Goal: Check status: Check status

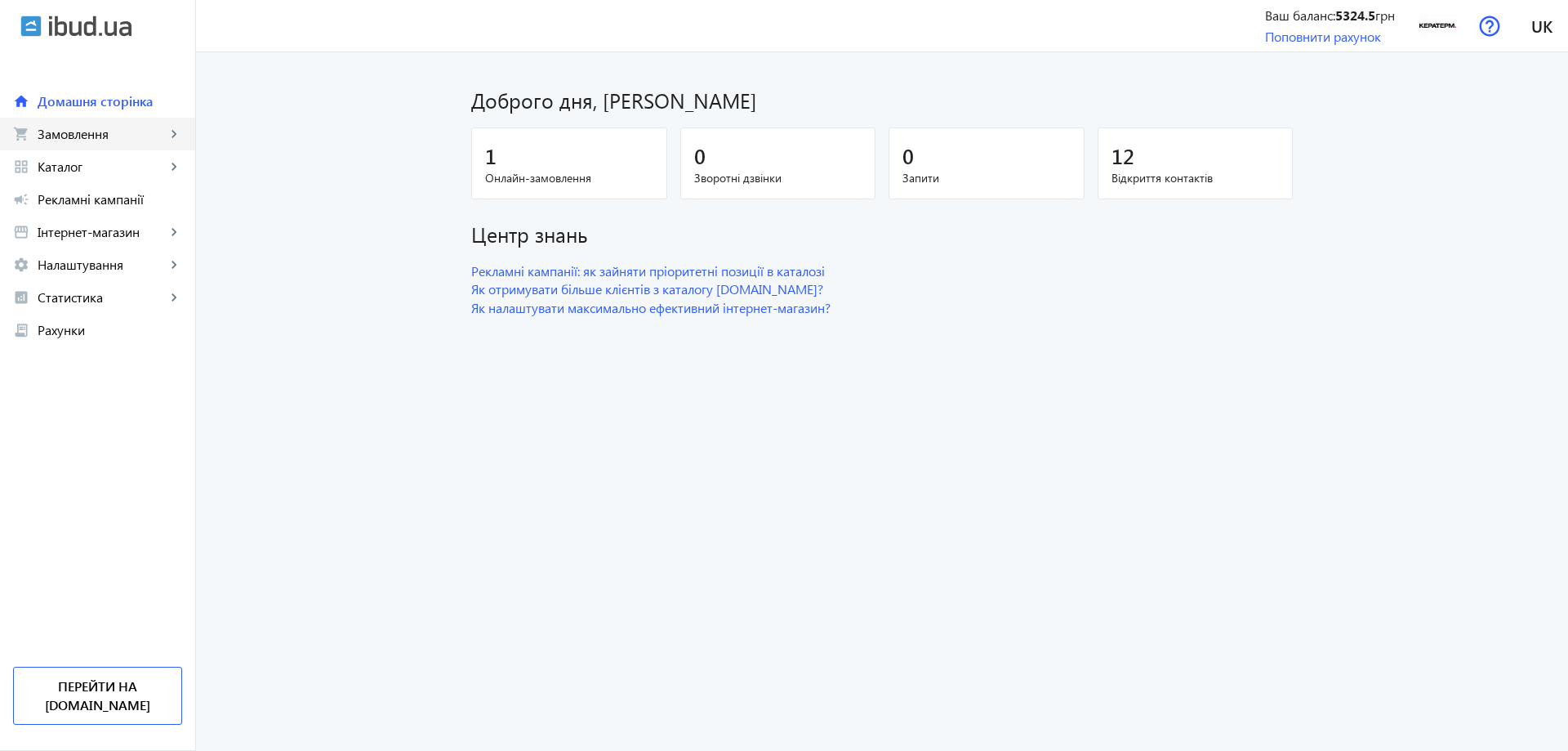
click at [130, 141] on span "Замовлення" at bounding box center [101, 134] width 128 height 16
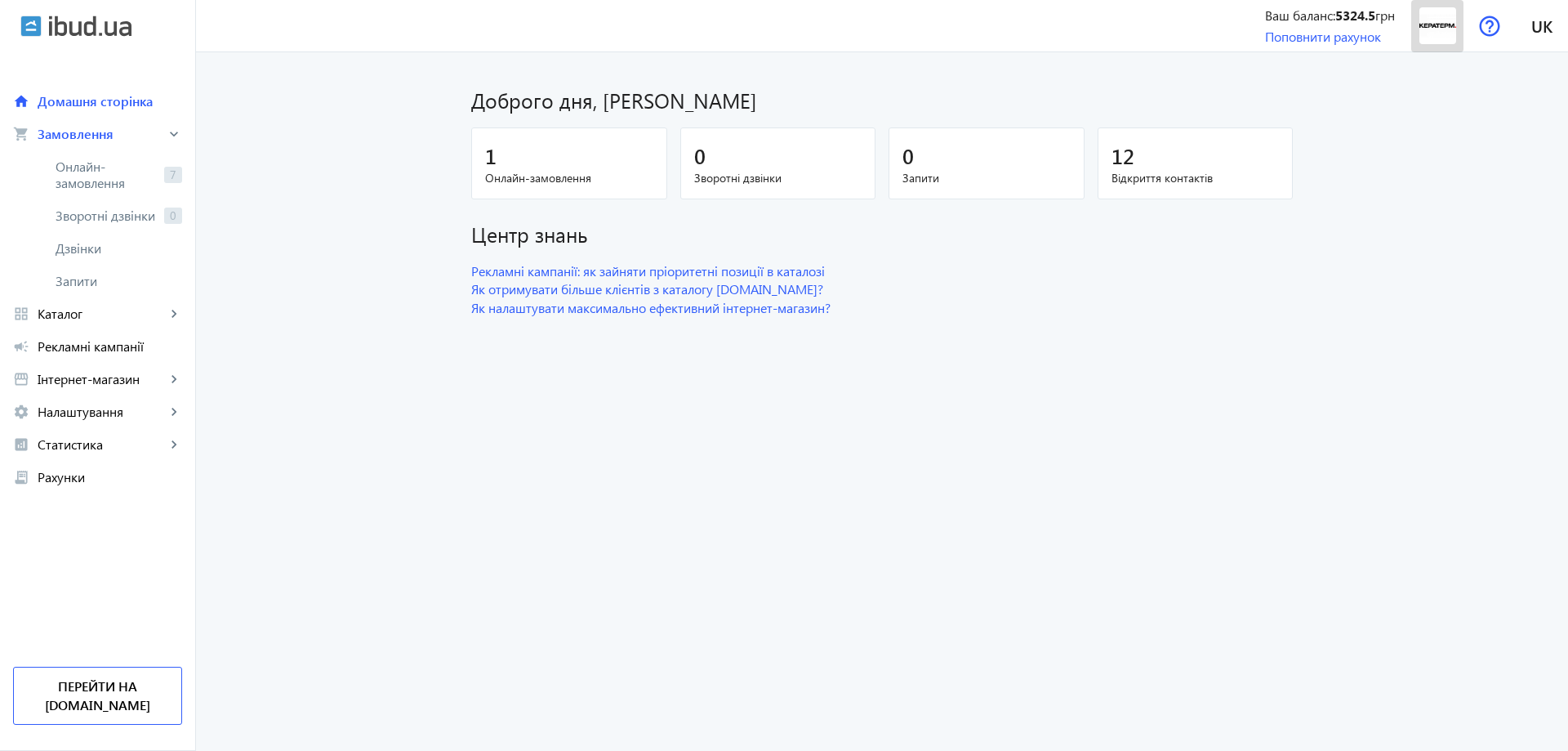
click at [1437, 25] on img at bounding box center [1437, 25] width 37 height 37
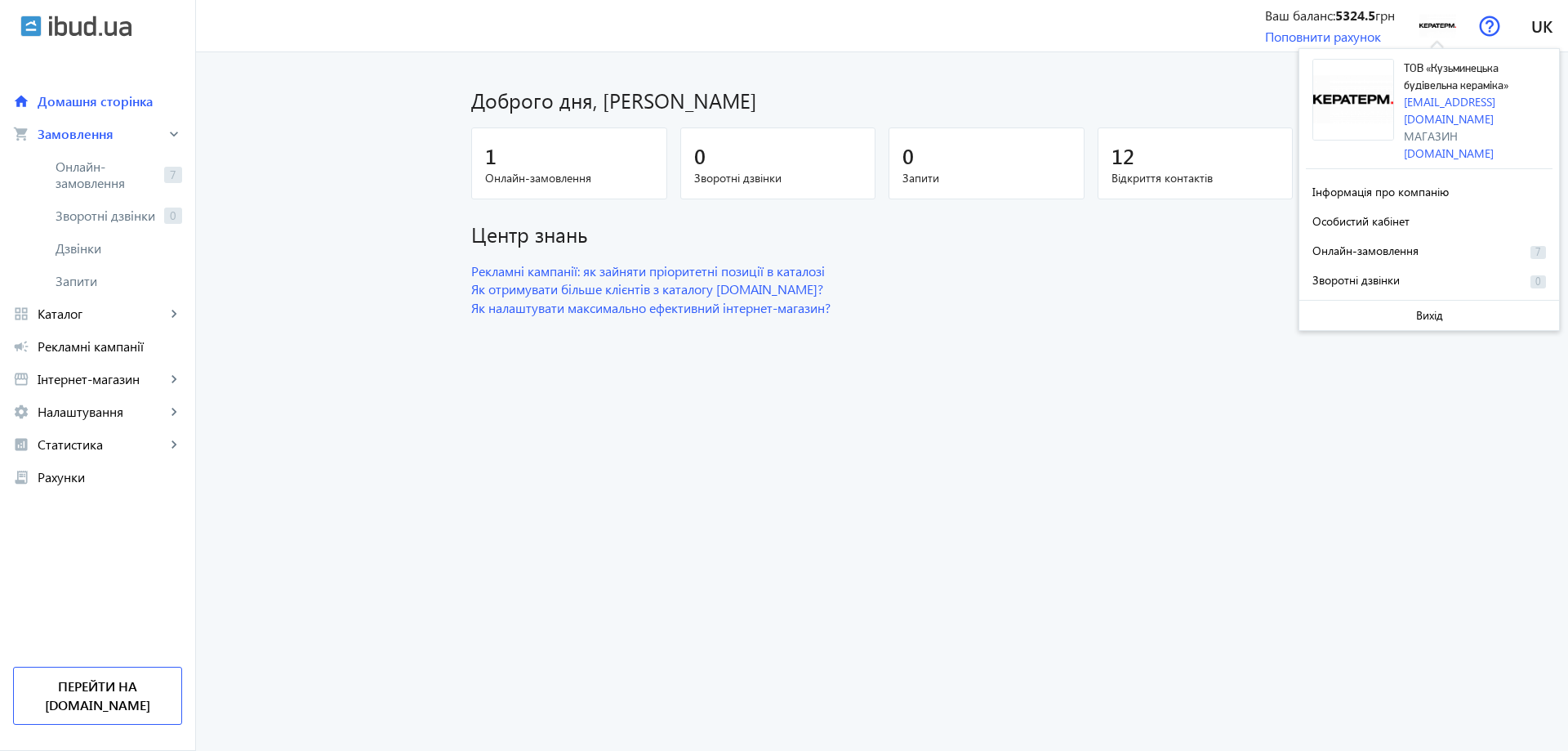
click at [1210, 74] on div "Доброго дня, [PERSON_NAME]" at bounding box center [882, 93] width 822 height 42
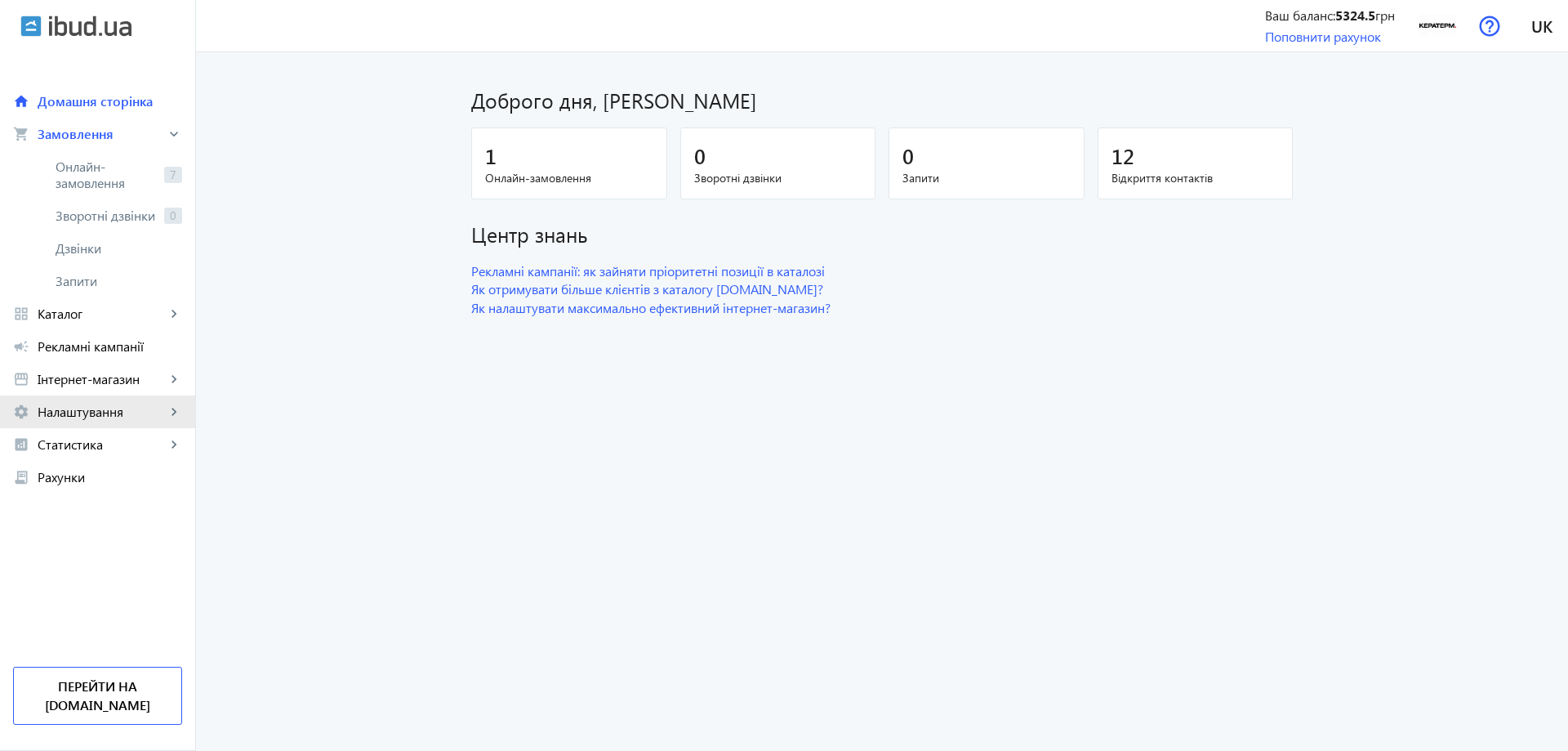
click at [121, 416] on span "Налаштування" at bounding box center [101, 412] width 128 height 16
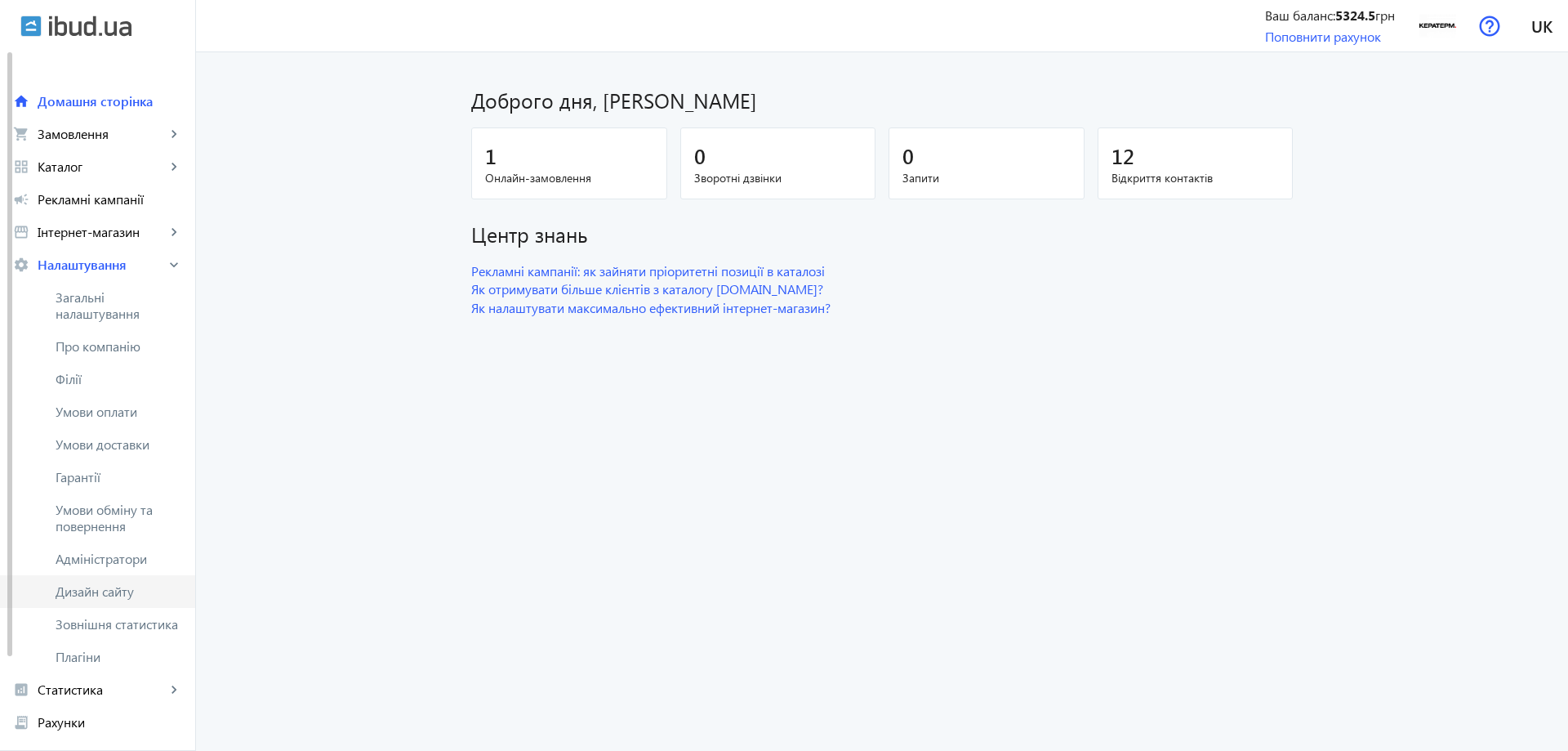
scroll to position [109, 0]
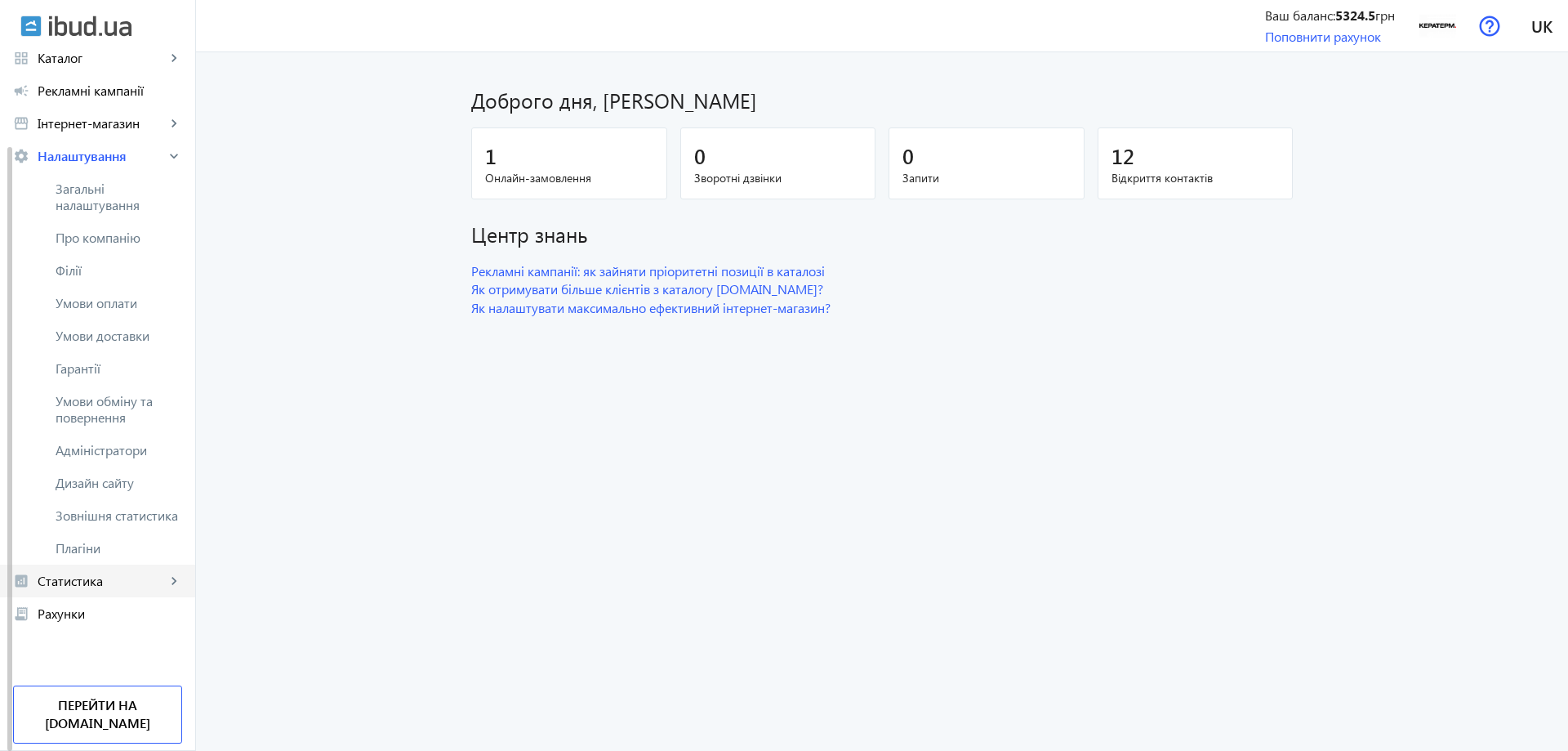
click at [109, 587] on span "Статистика" at bounding box center [101, 581] width 128 height 16
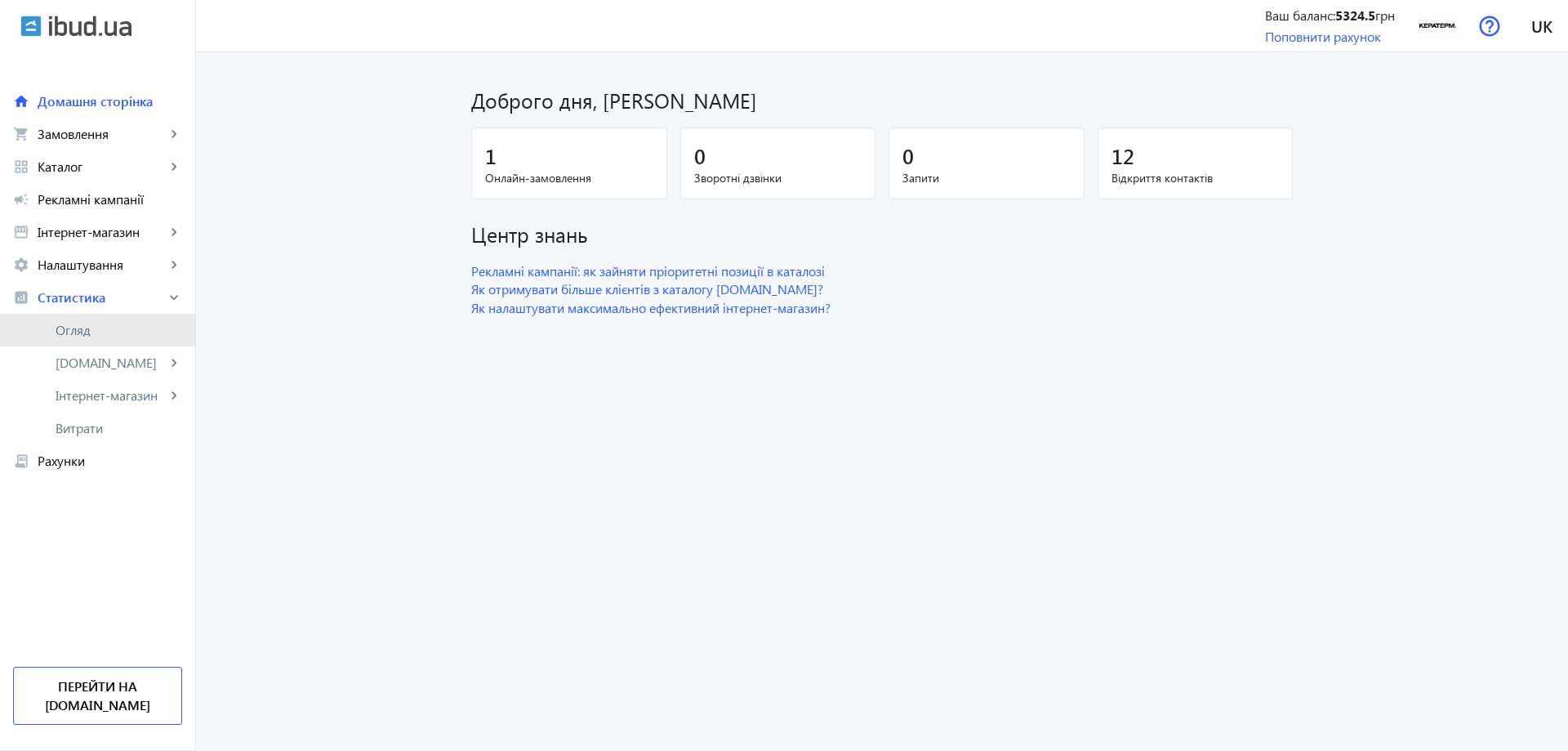
click at [98, 326] on span "Огляд" at bounding box center [118, 330] width 127 height 16
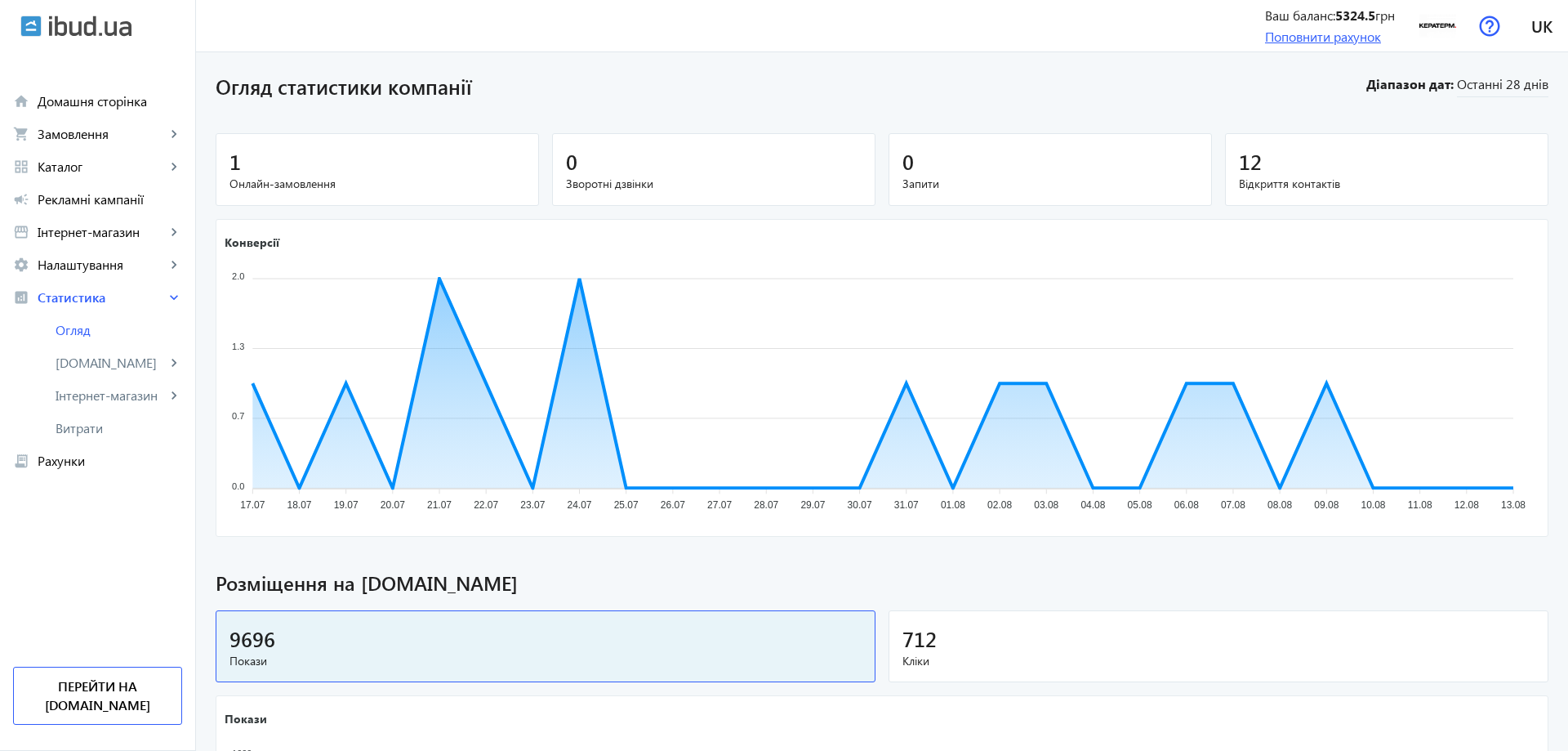
click at [1328, 40] on link "Поповнити рахунок" at bounding box center [1323, 36] width 116 height 17
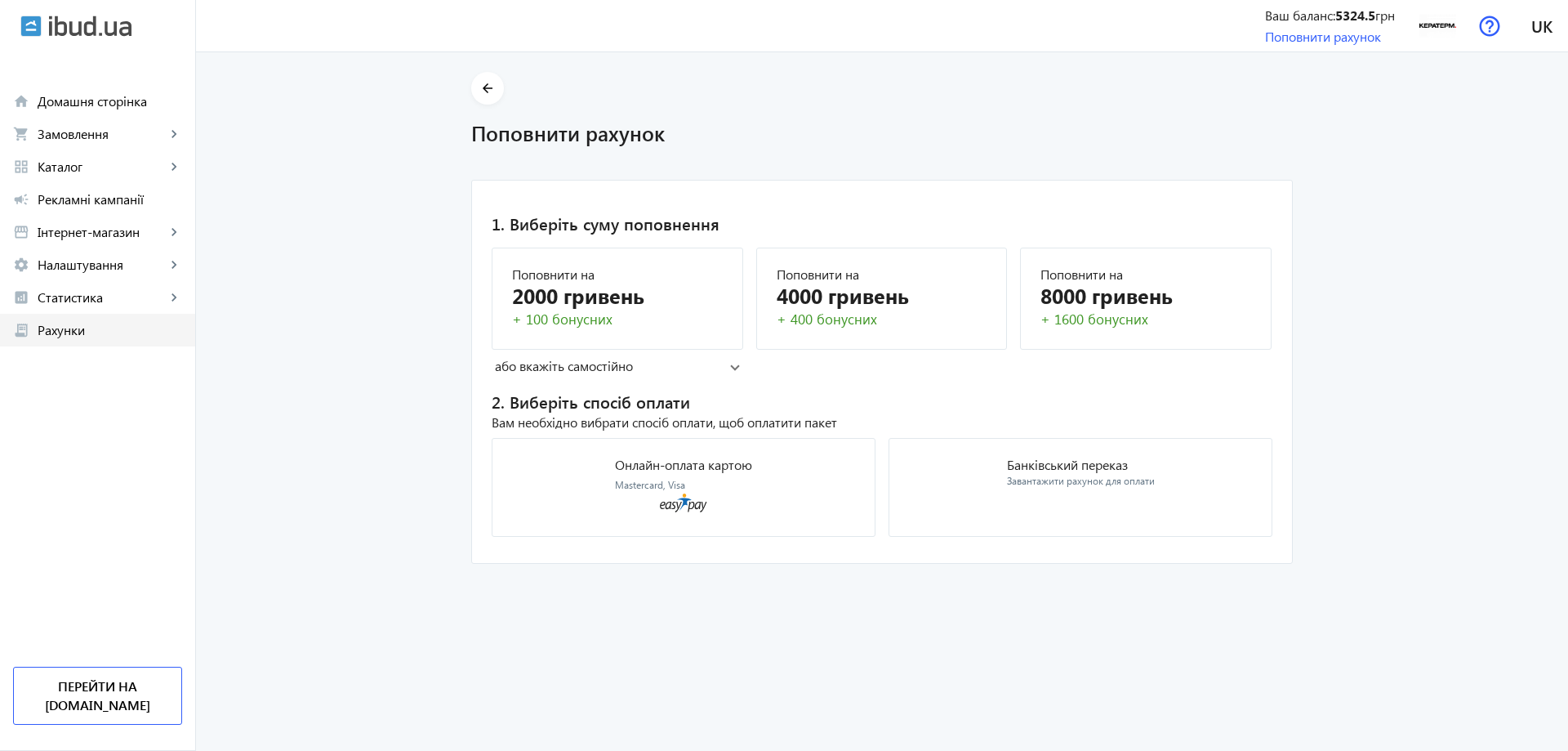
click at [58, 335] on span "Рахунки" at bounding box center [109, 330] width 145 height 16
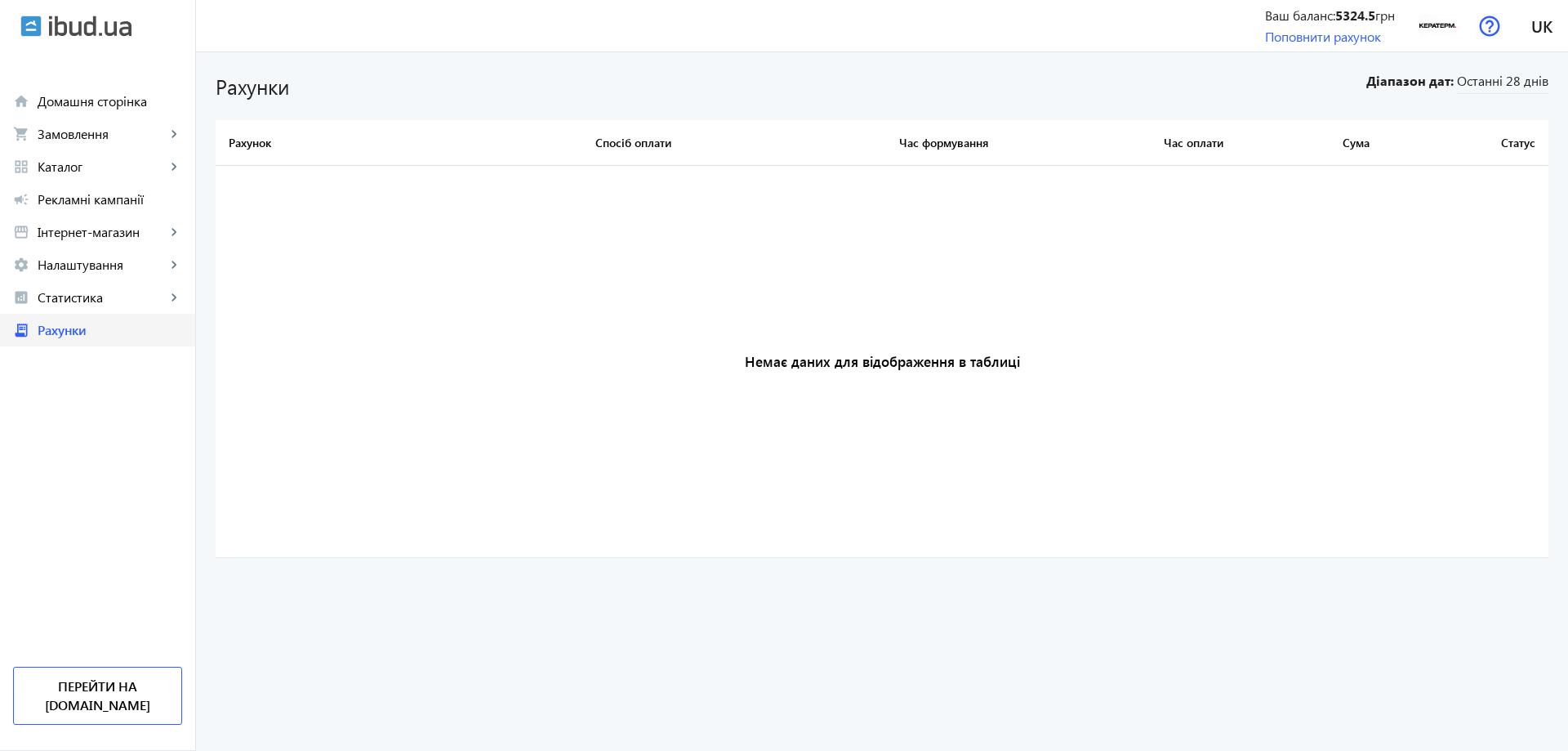
click at [58, 334] on span "Рахунки" at bounding box center [109, 330] width 145 height 16
click at [1451, 14] on img at bounding box center [1437, 25] width 37 height 37
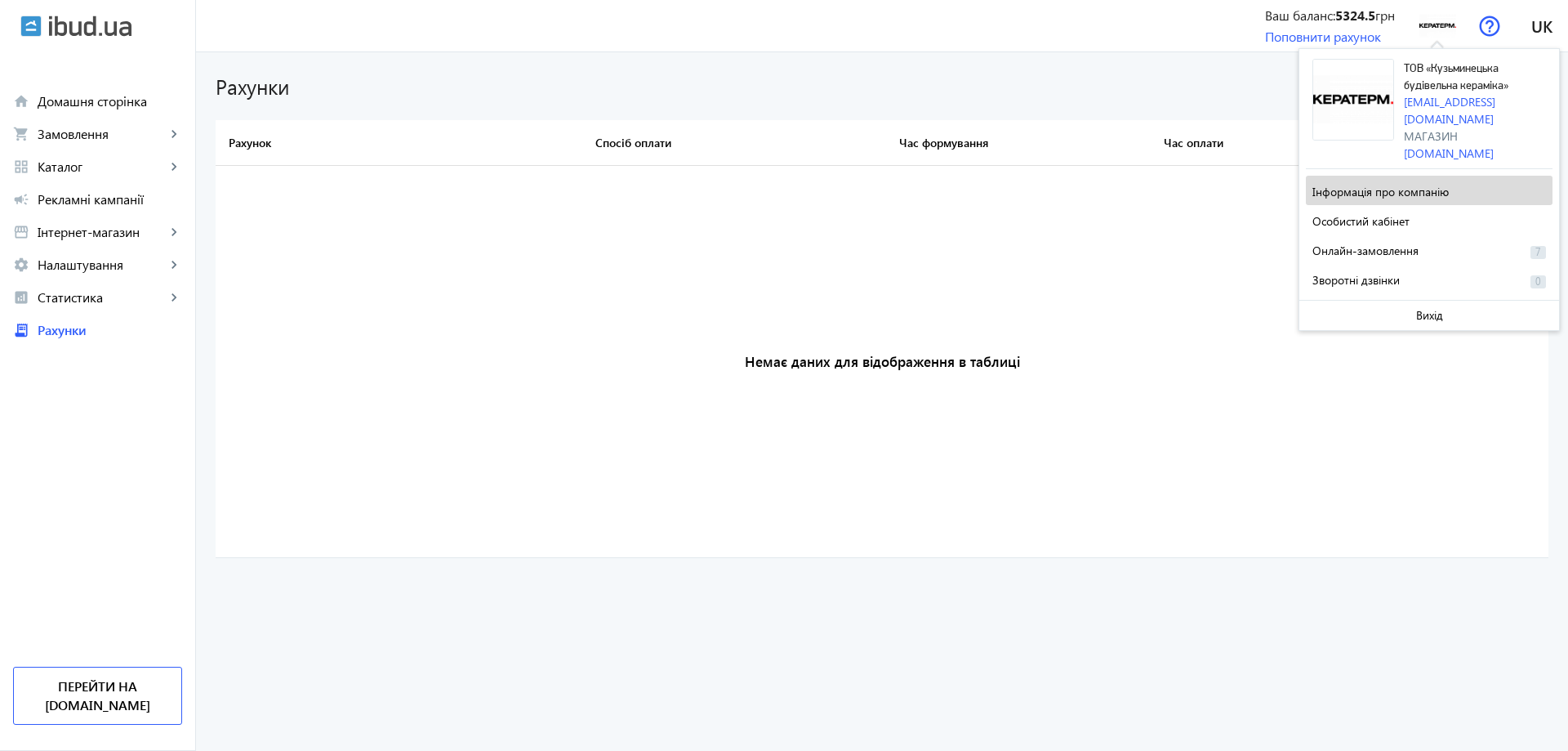
click at [1381, 184] on span "Інформація про компанію" at bounding box center [1380, 191] width 136 height 16
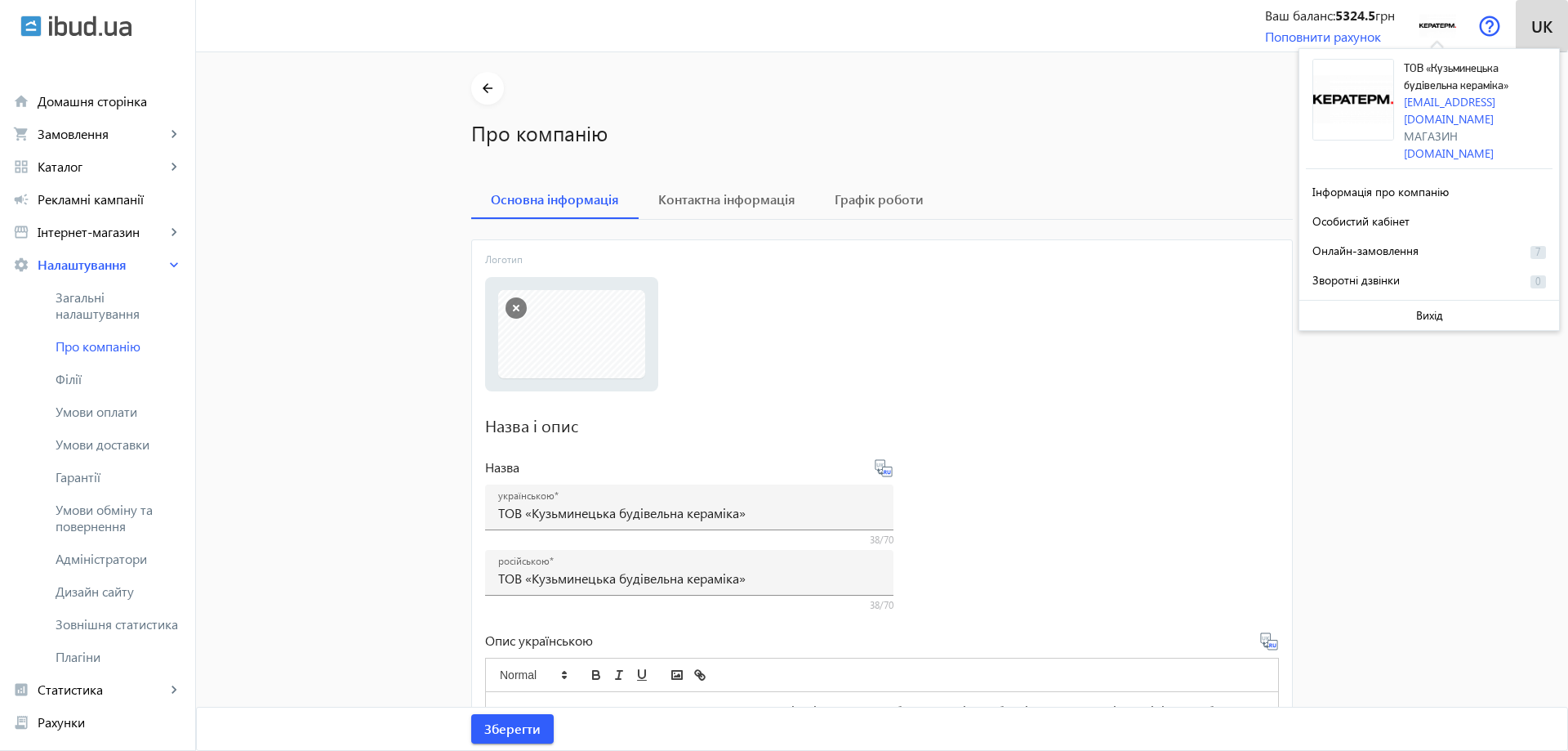
click at [1552, 25] on span "uk" at bounding box center [1542, 25] width 21 height 20
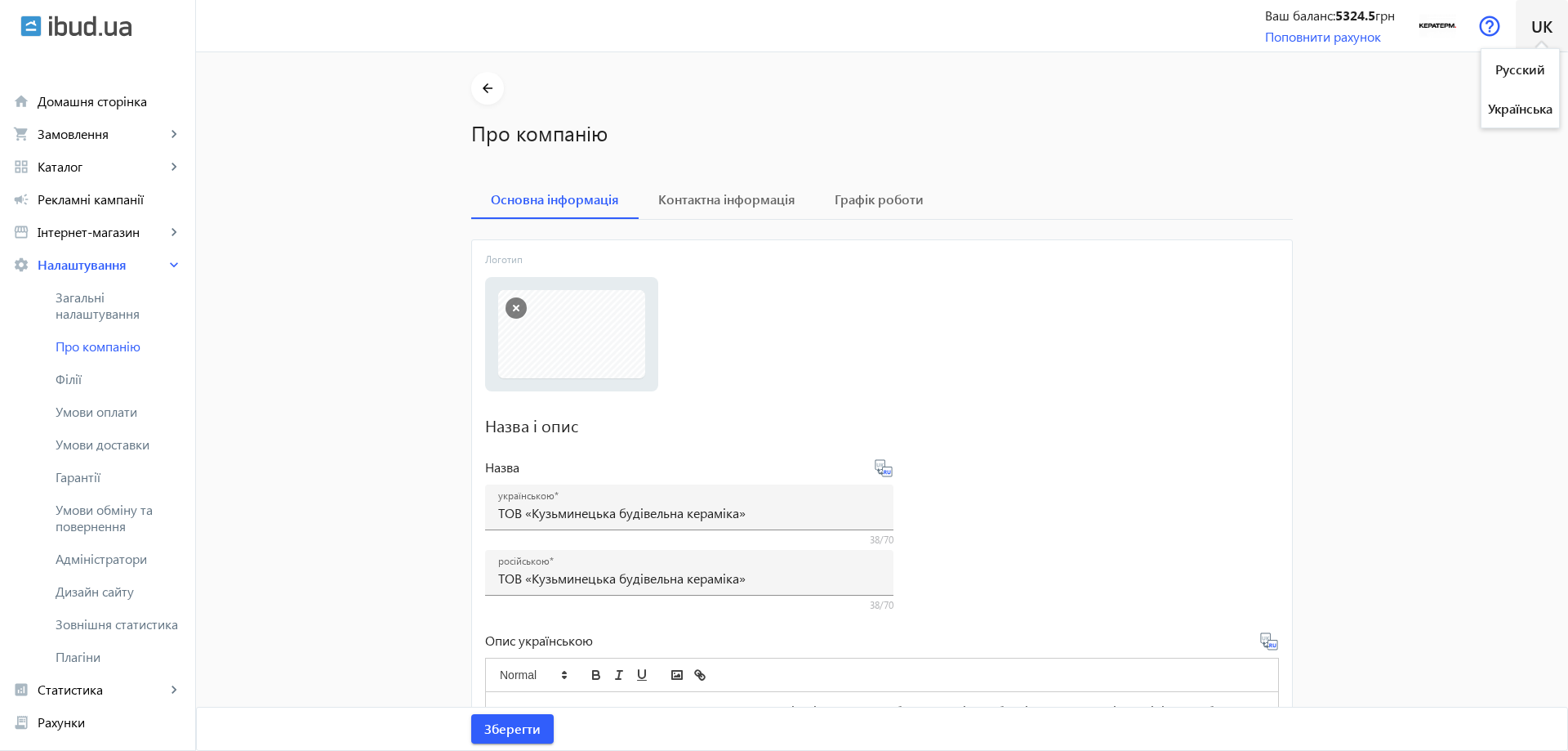
click at [1552, 25] on span "uk" at bounding box center [1542, 25] width 21 height 20
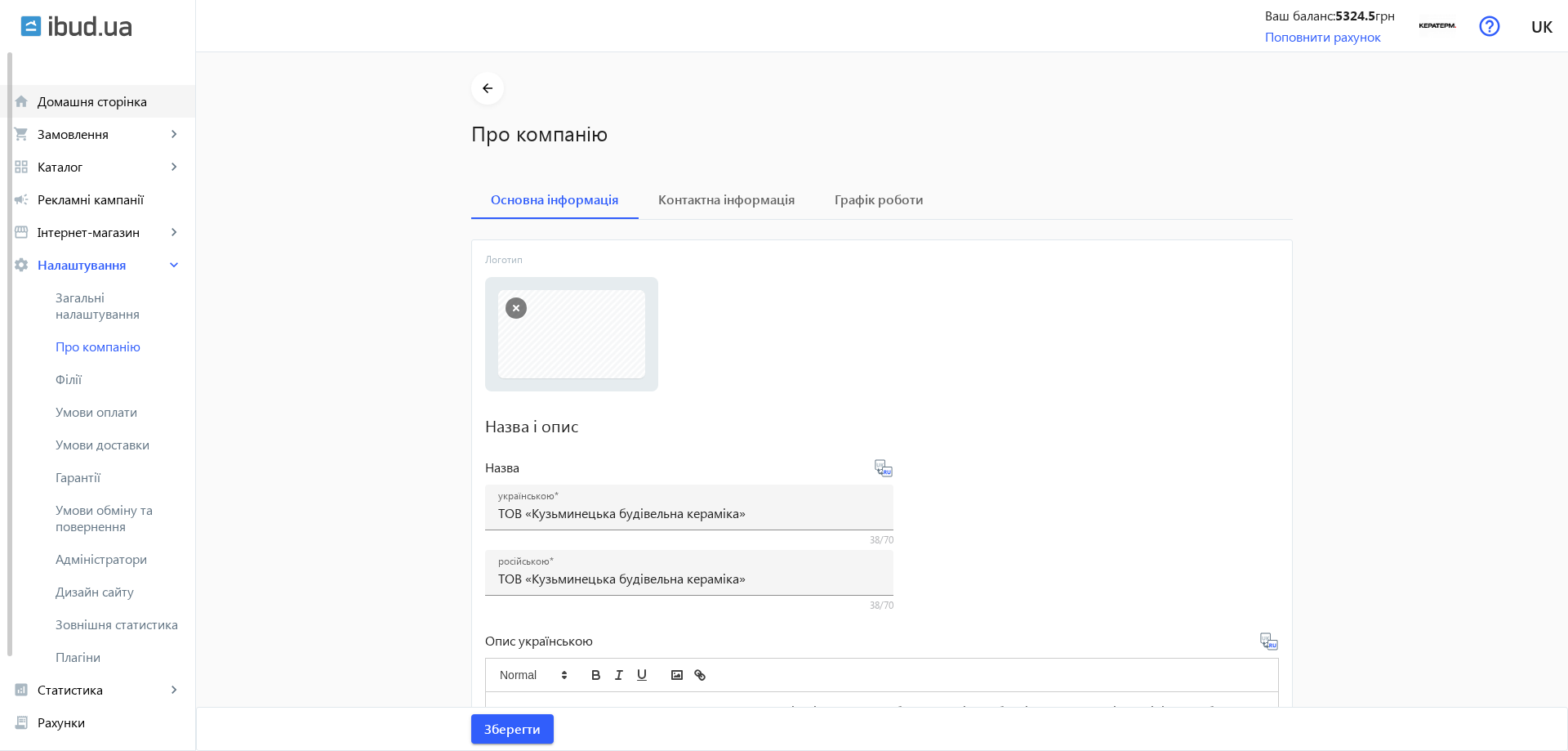
click at [105, 98] on span "Домашня сторінка" at bounding box center [109, 101] width 145 height 16
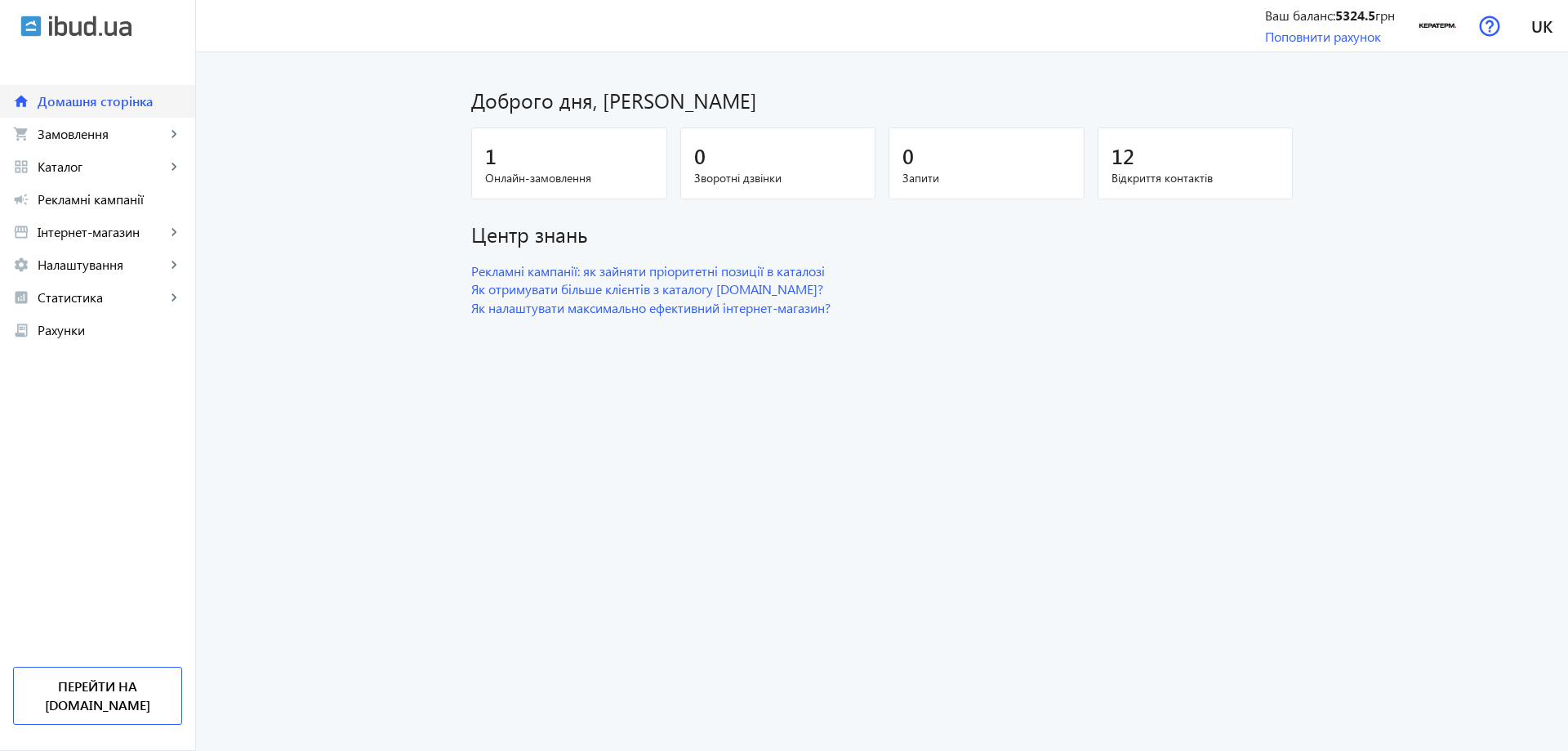
click at [77, 106] on span "Домашня сторінка" at bounding box center [109, 101] width 145 height 16
click at [140, 266] on span "Налаштування" at bounding box center [101, 265] width 128 height 16
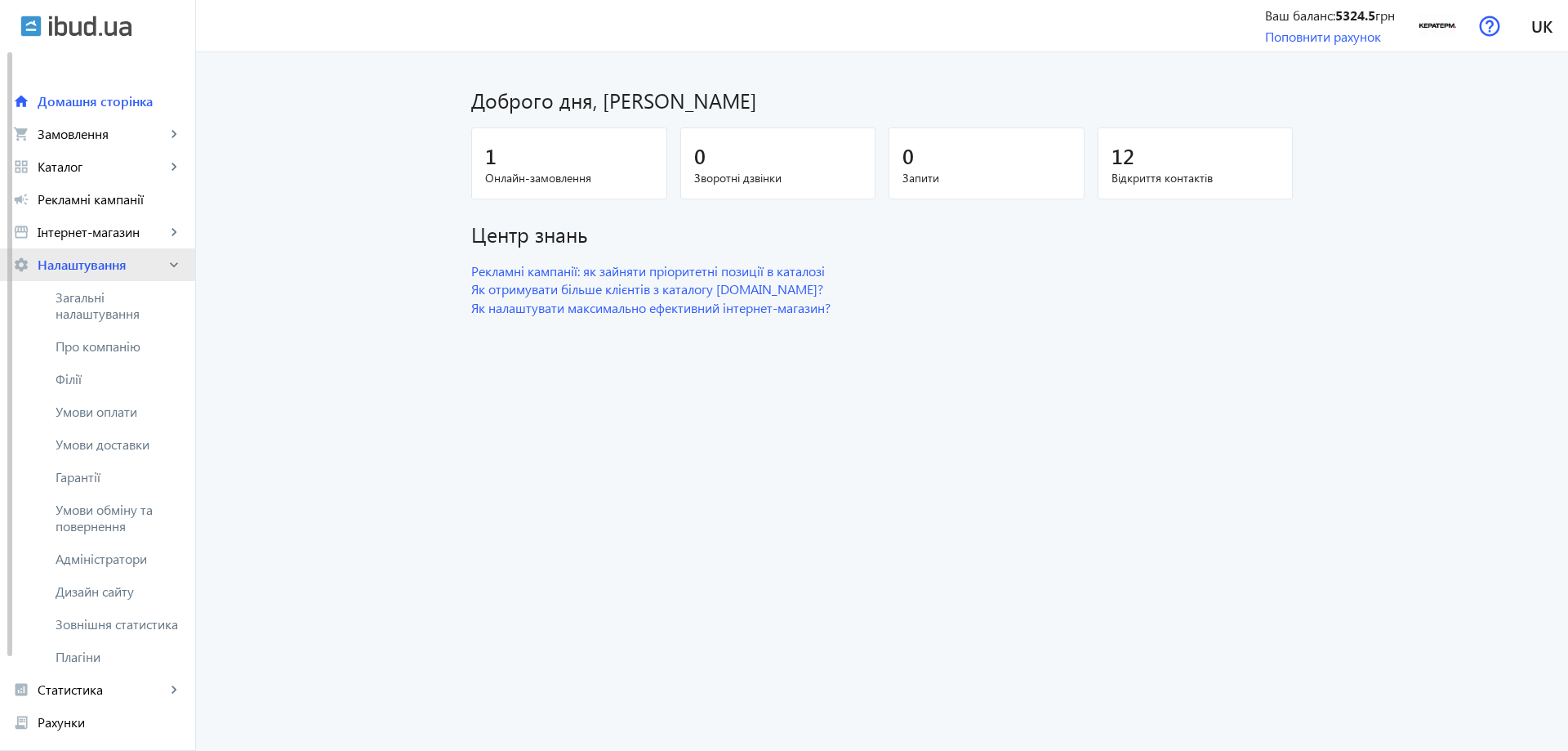
click at [140, 266] on span "Налаштування" at bounding box center [101, 265] width 128 height 16
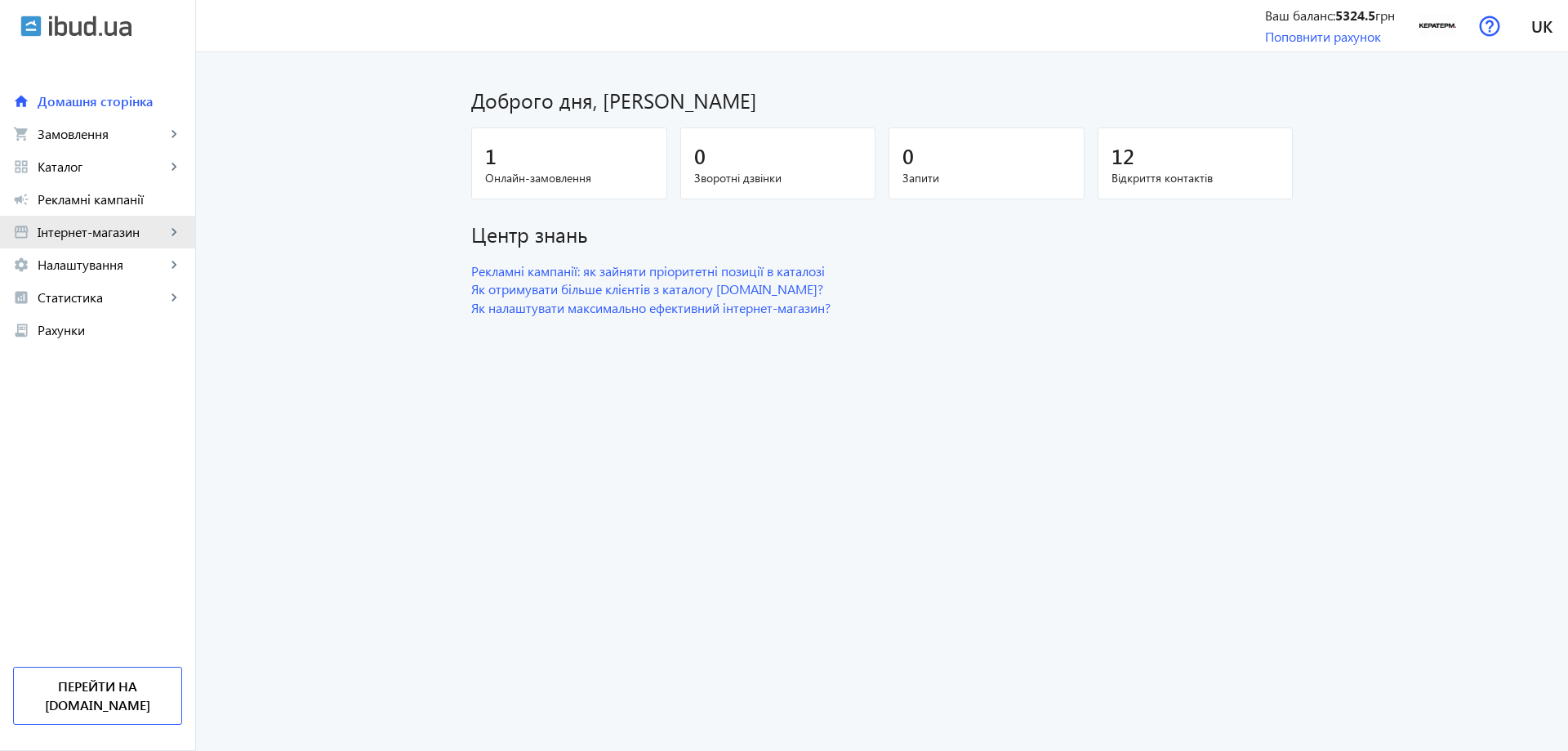
click at [133, 235] on span "Інтернет-магазин" at bounding box center [101, 232] width 128 height 16
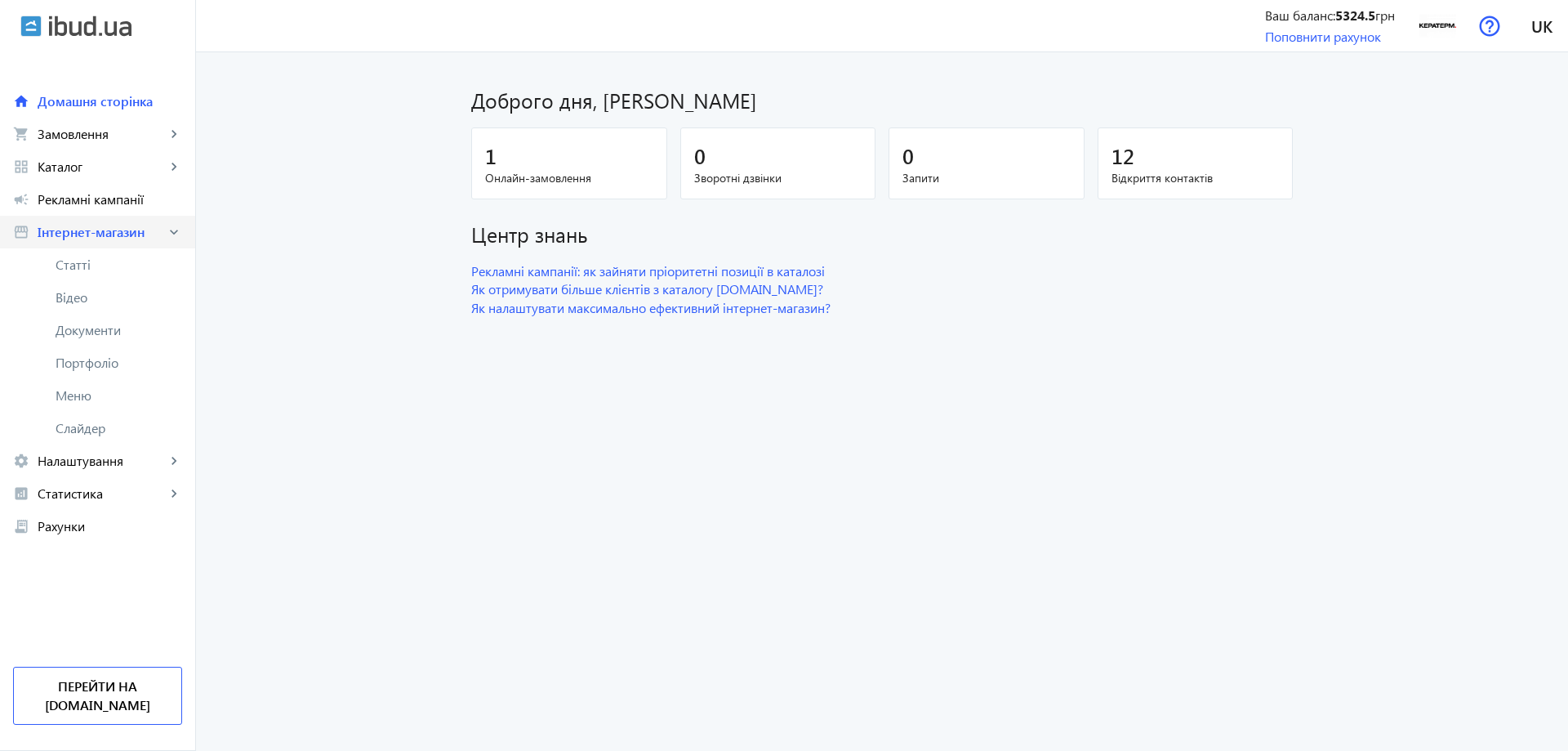
click at [133, 235] on span "Інтернет-магазин" at bounding box center [101, 232] width 128 height 16
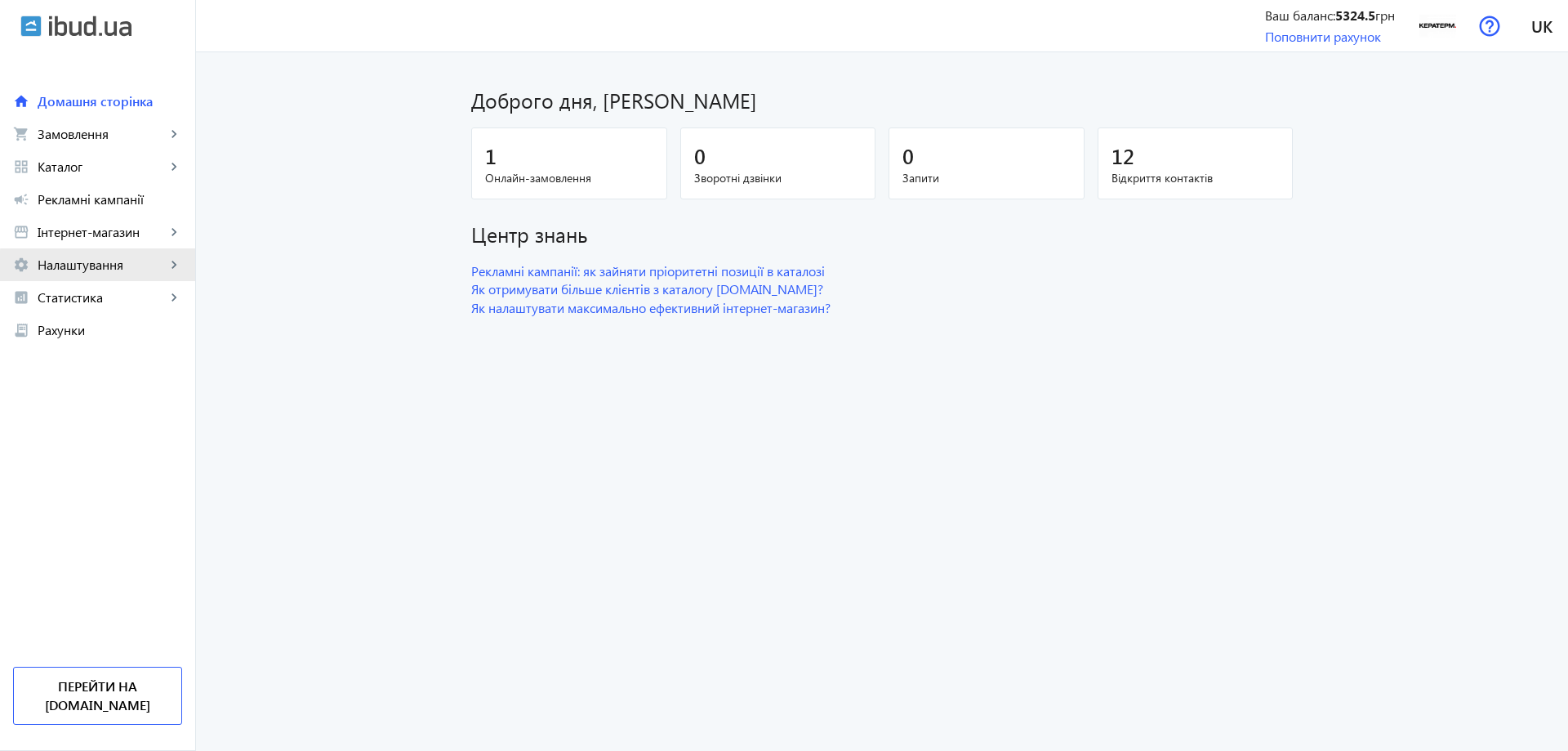
click at [137, 270] on span "Налаштування" at bounding box center [101, 265] width 128 height 16
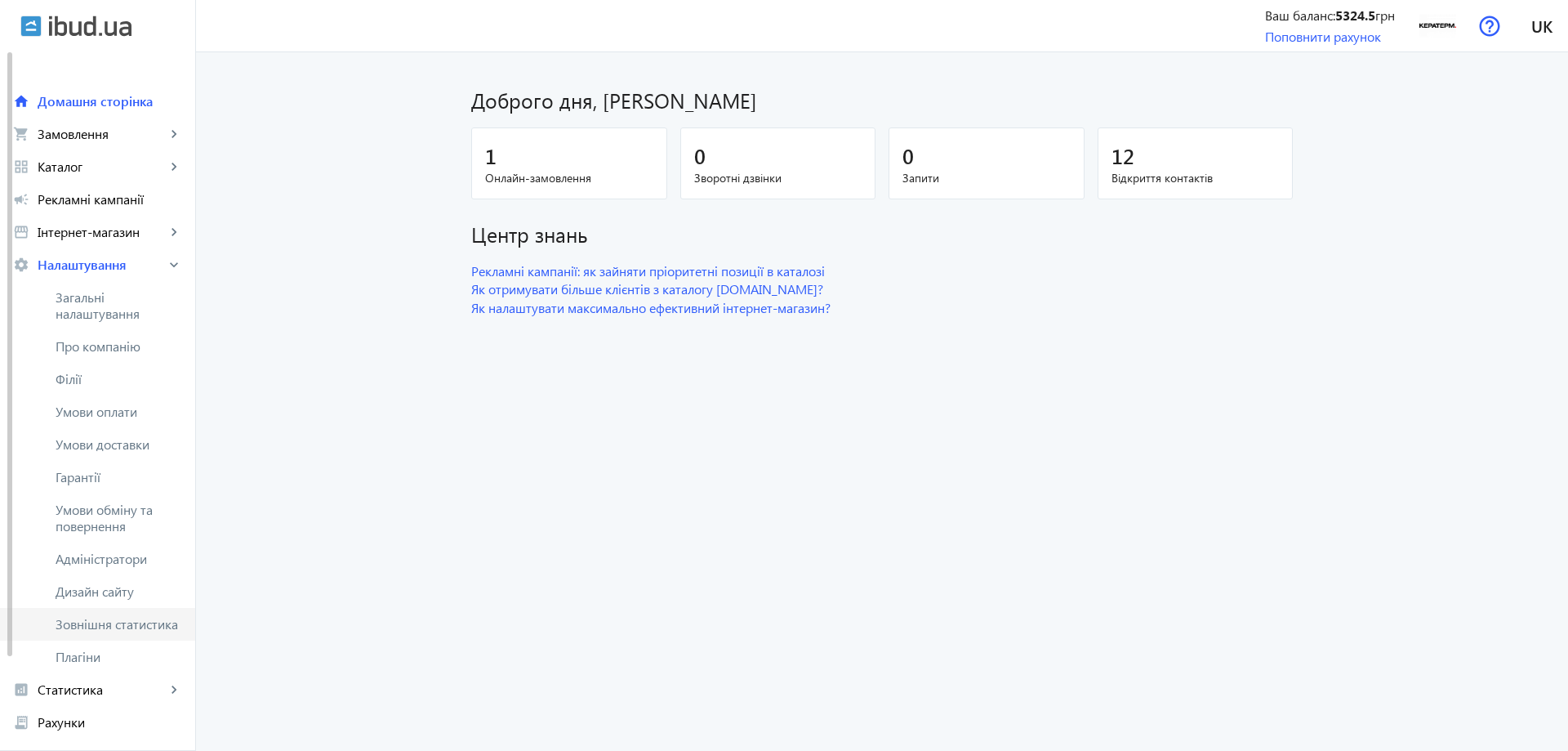
click at [141, 626] on span "Зовнішня статистика" at bounding box center [118, 624] width 127 height 16
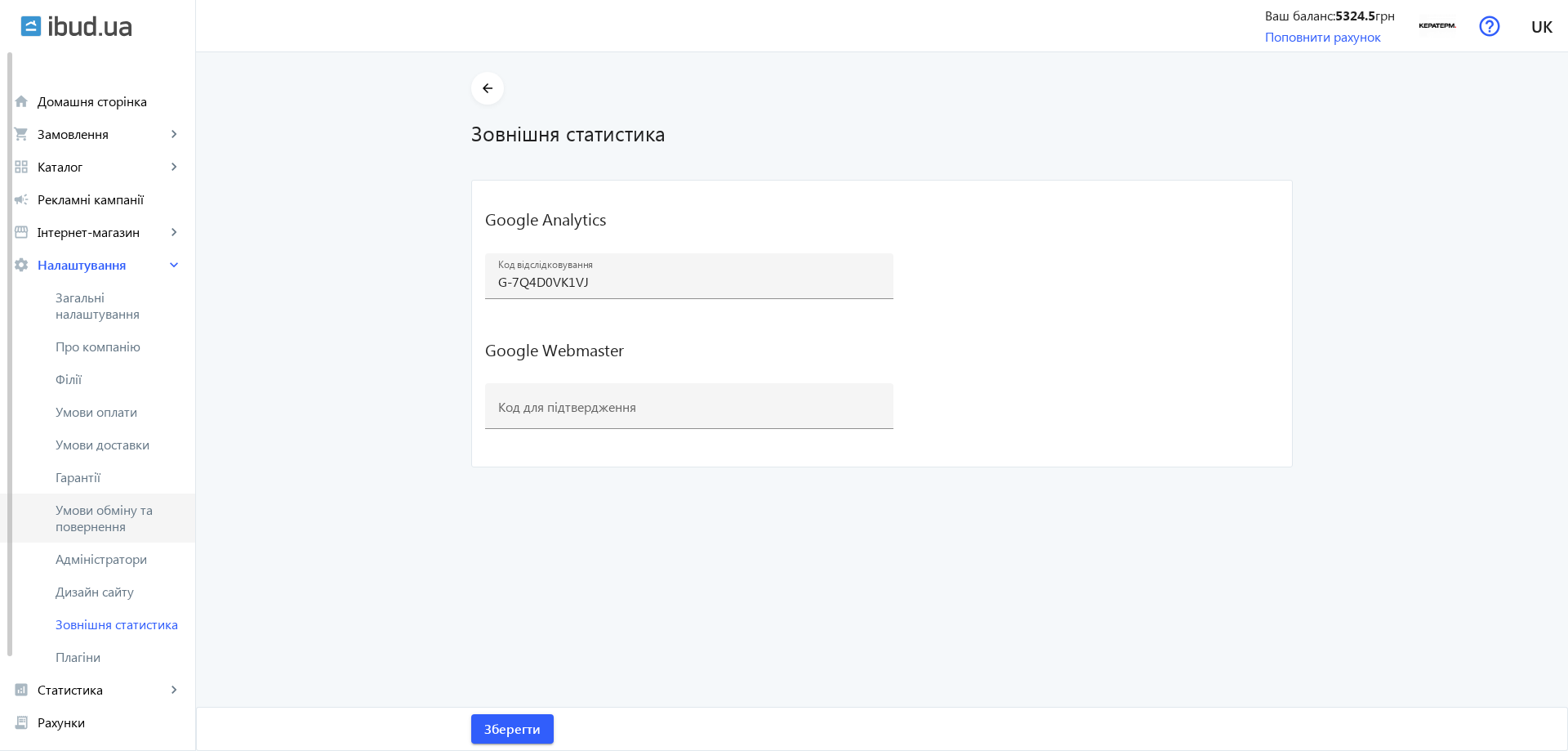
scroll to position [109, 0]
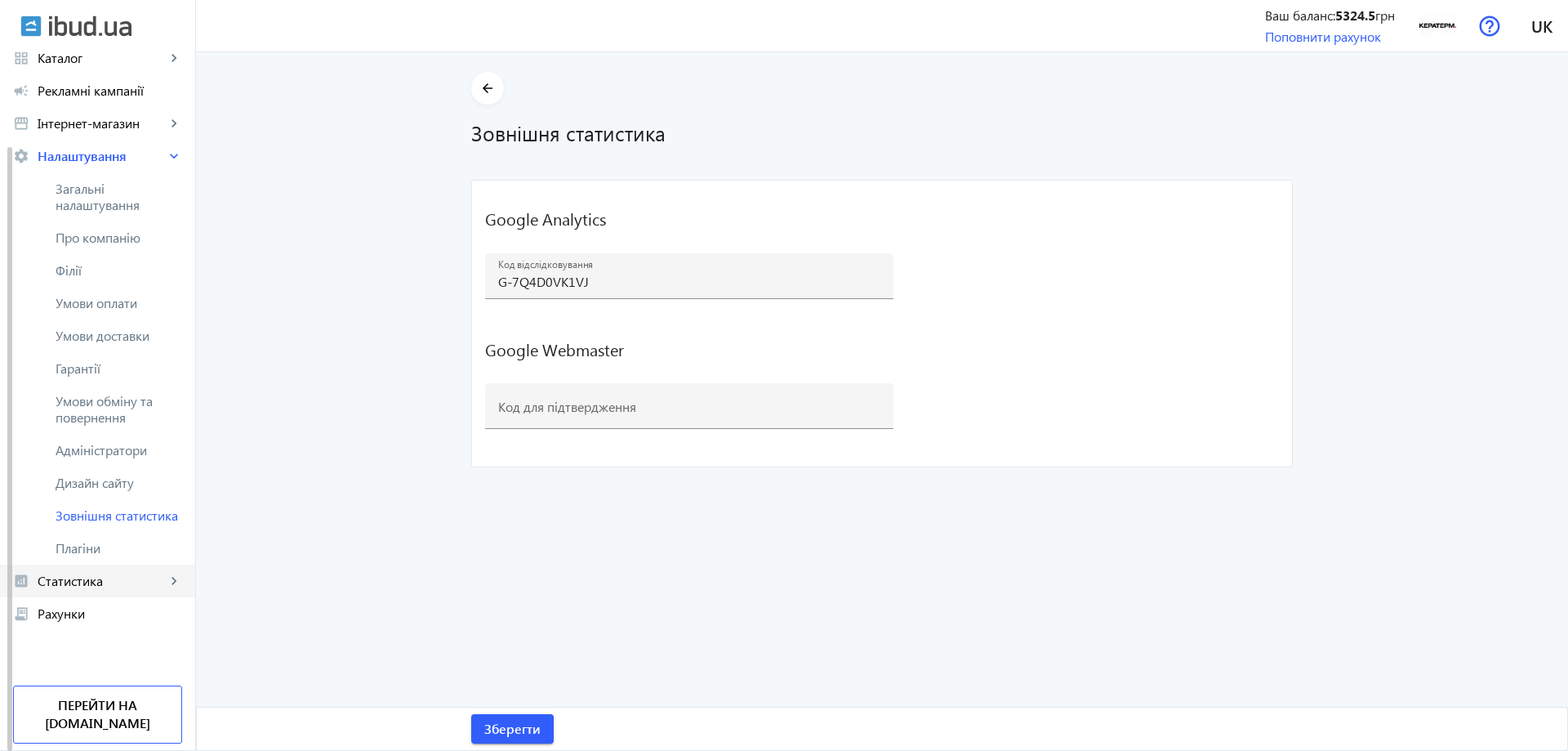
click at [113, 582] on span "Статистика" at bounding box center [101, 581] width 128 height 16
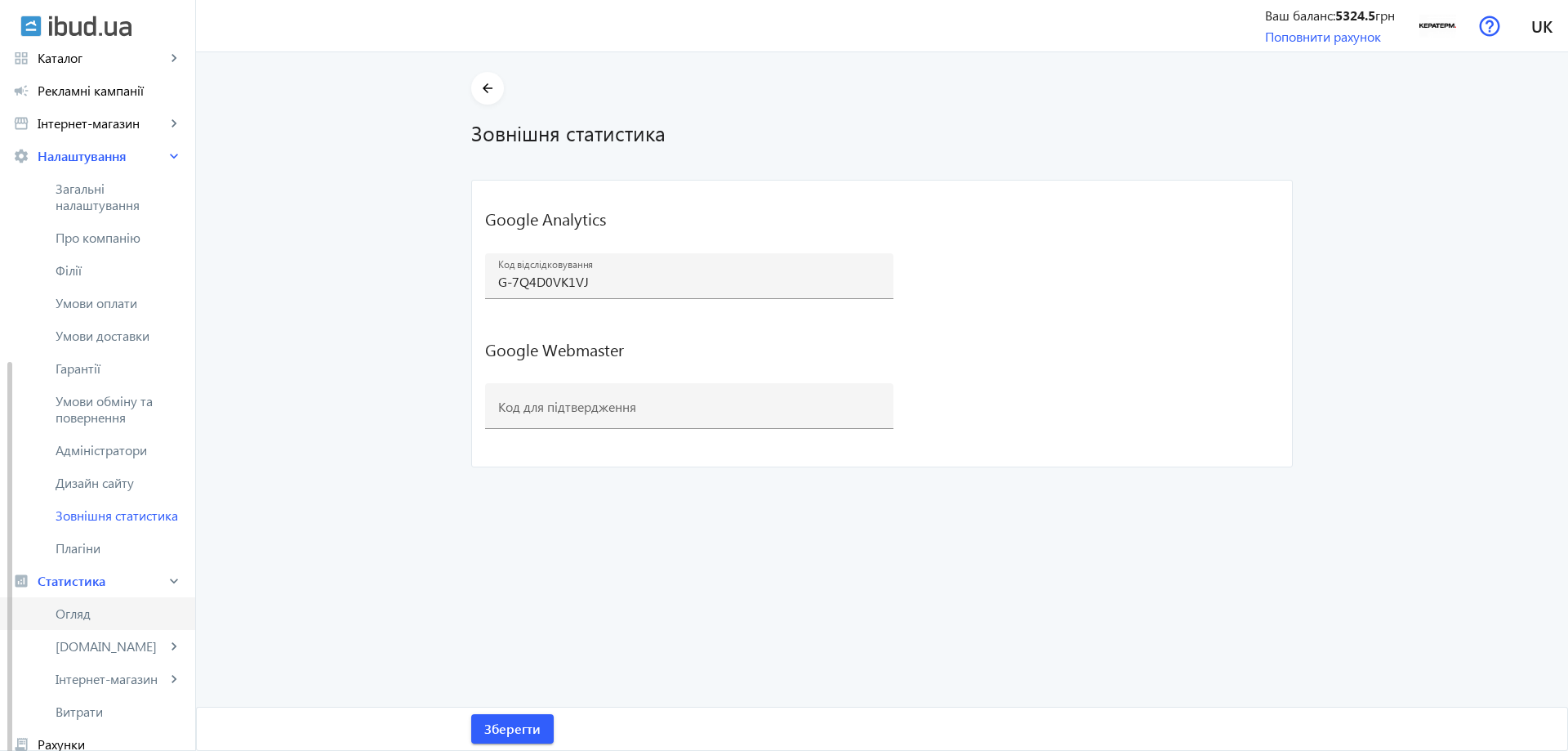
scroll to position [239, 0]
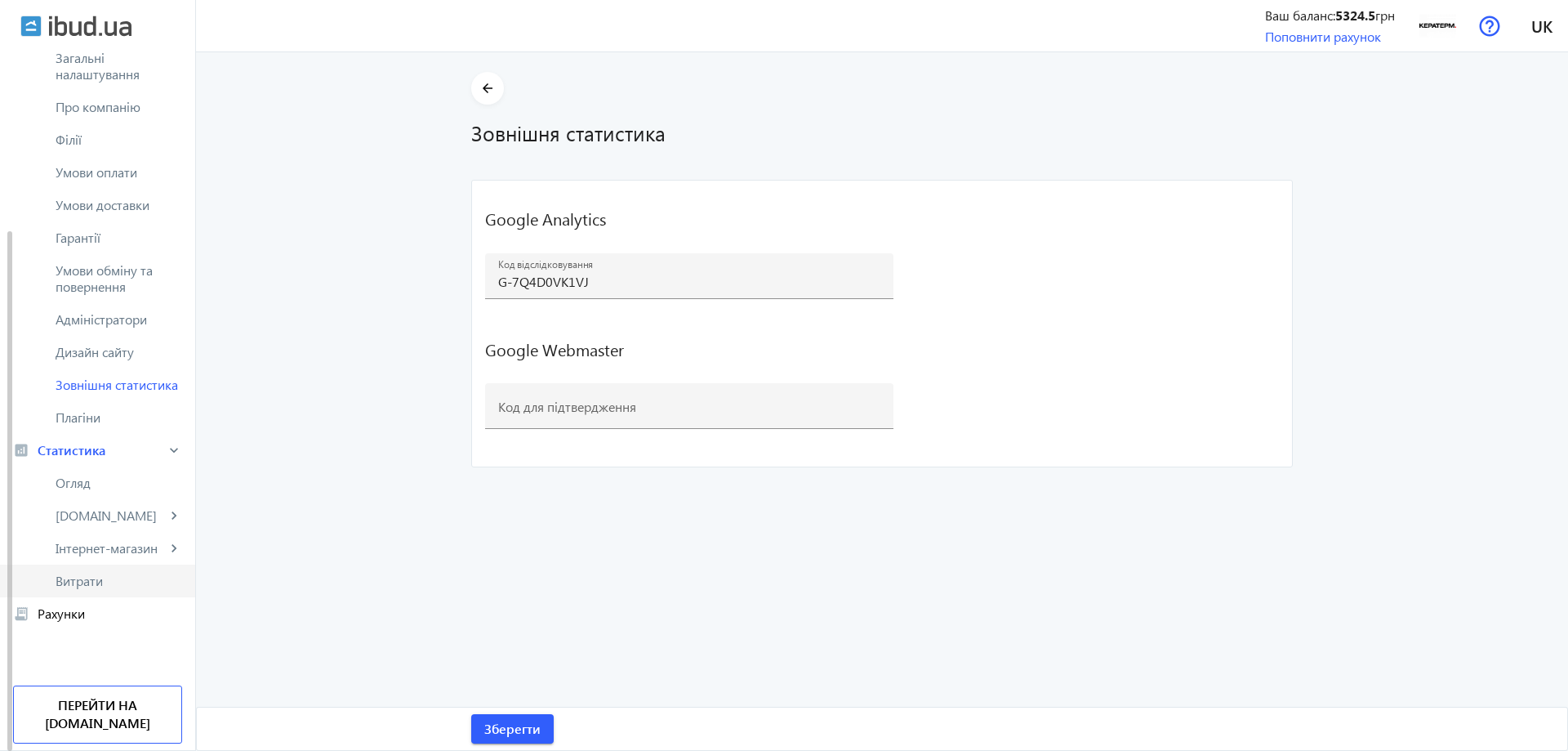
click at [113, 585] on span "Витрати" at bounding box center [118, 581] width 127 height 16
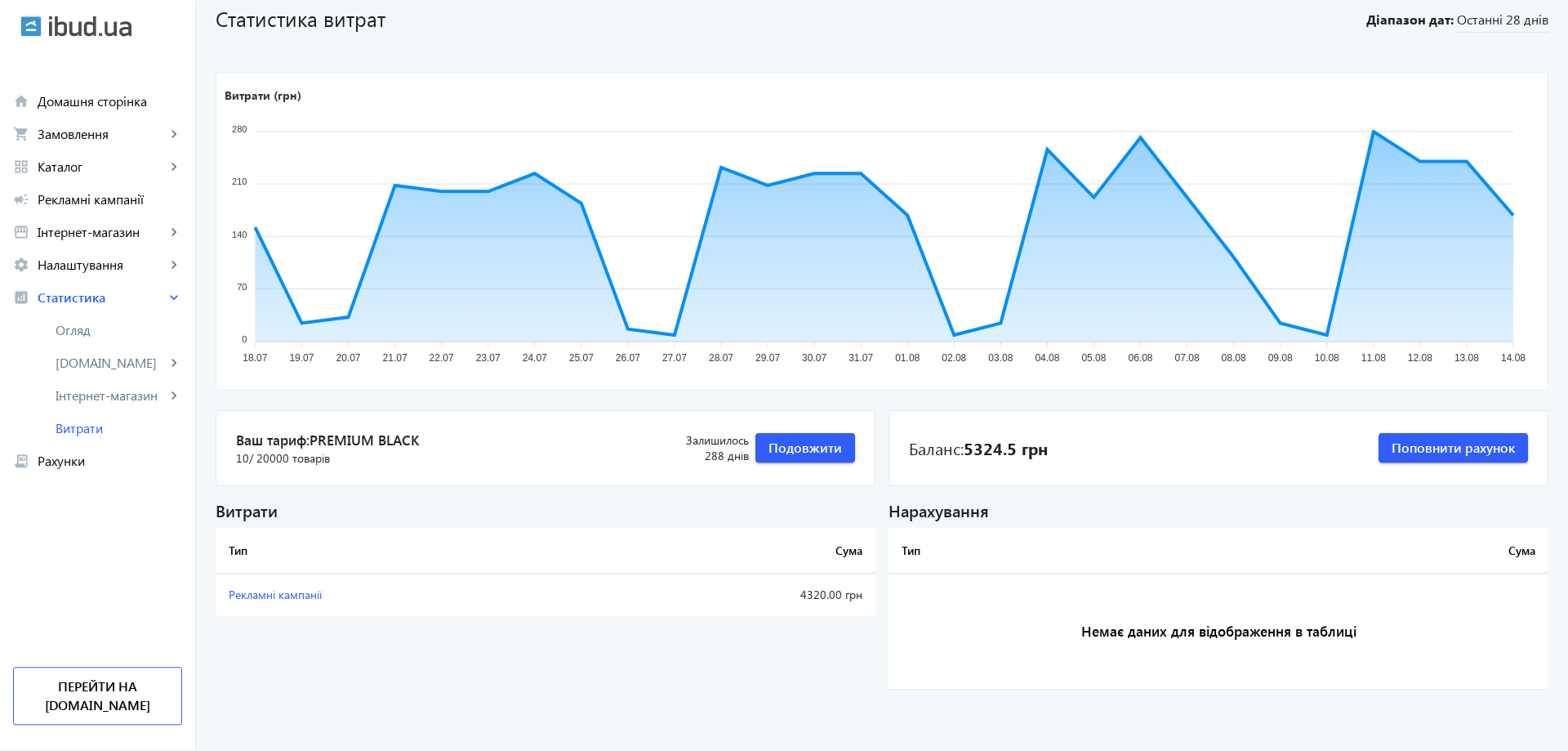
scroll to position [69, 0]
click at [813, 449] on span "Подовжити" at bounding box center [806, 447] width 74 height 18
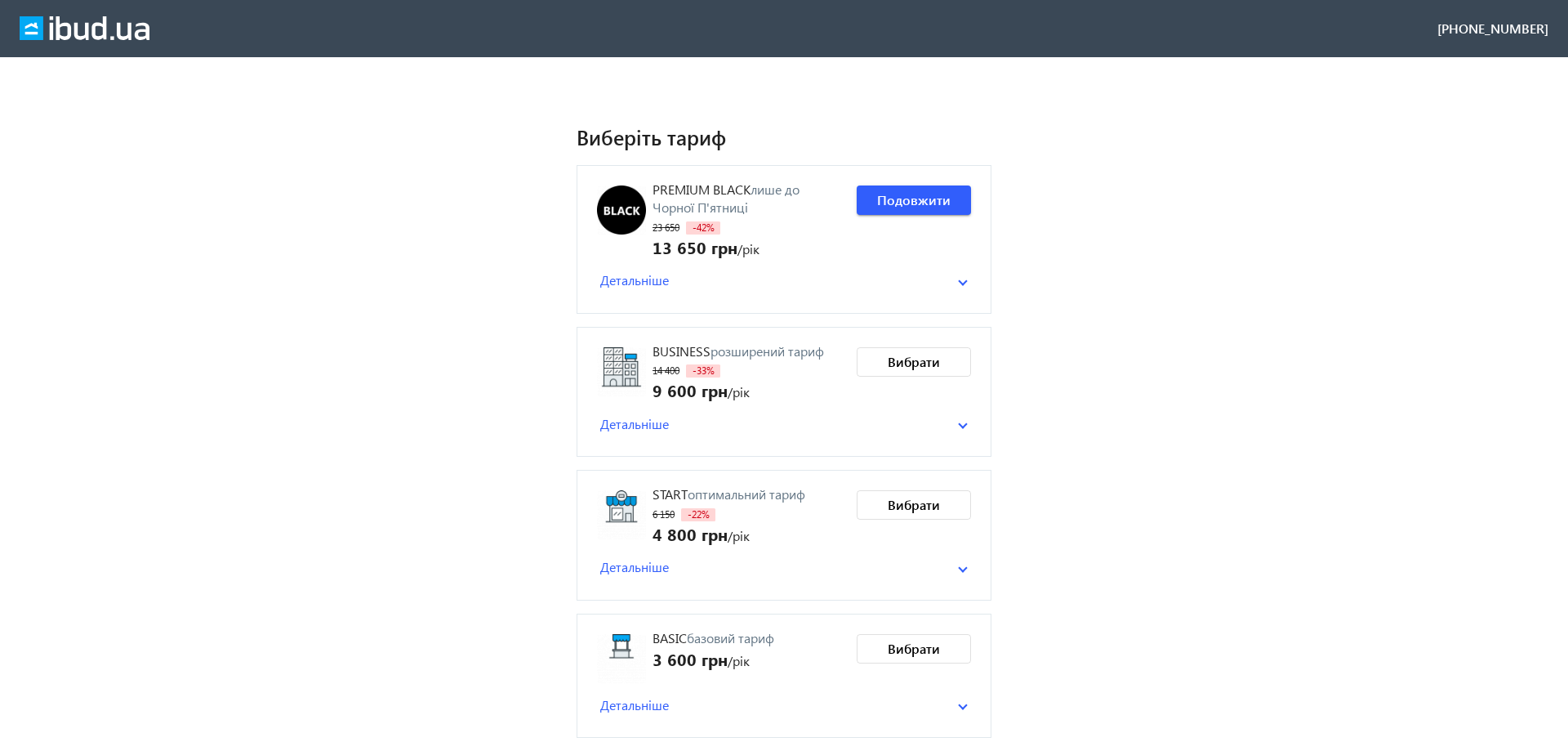
click at [951, 282] on mat-panel-title "Детальніше" at bounding box center [780, 280] width 358 height 18
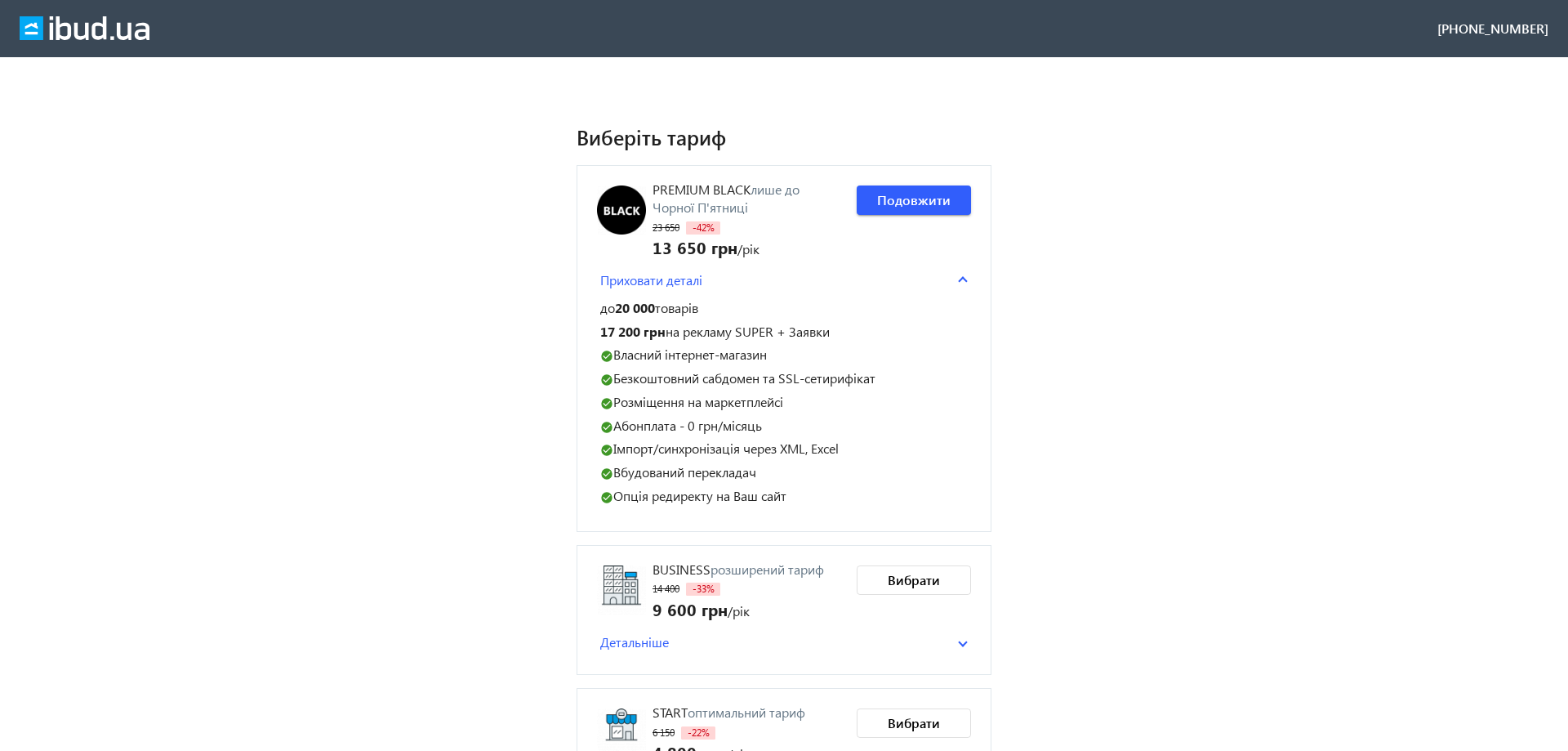
click at [951, 282] on mat-panel-title "Приховати деталі" at bounding box center [780, 280] width 358 height 18
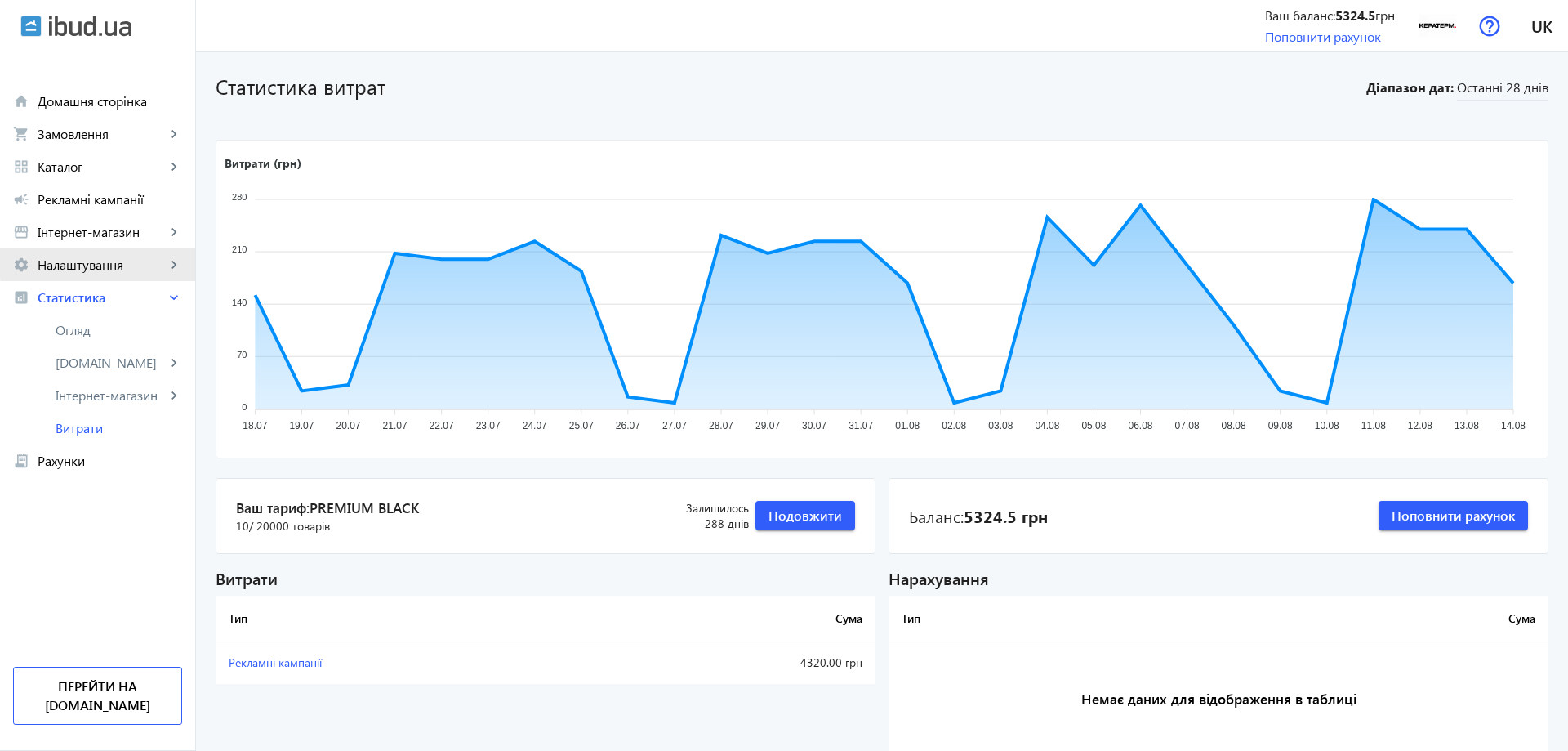
click at [161, 262] on span "Налаштування" at bounding box center [101, 265] width 128 height 16
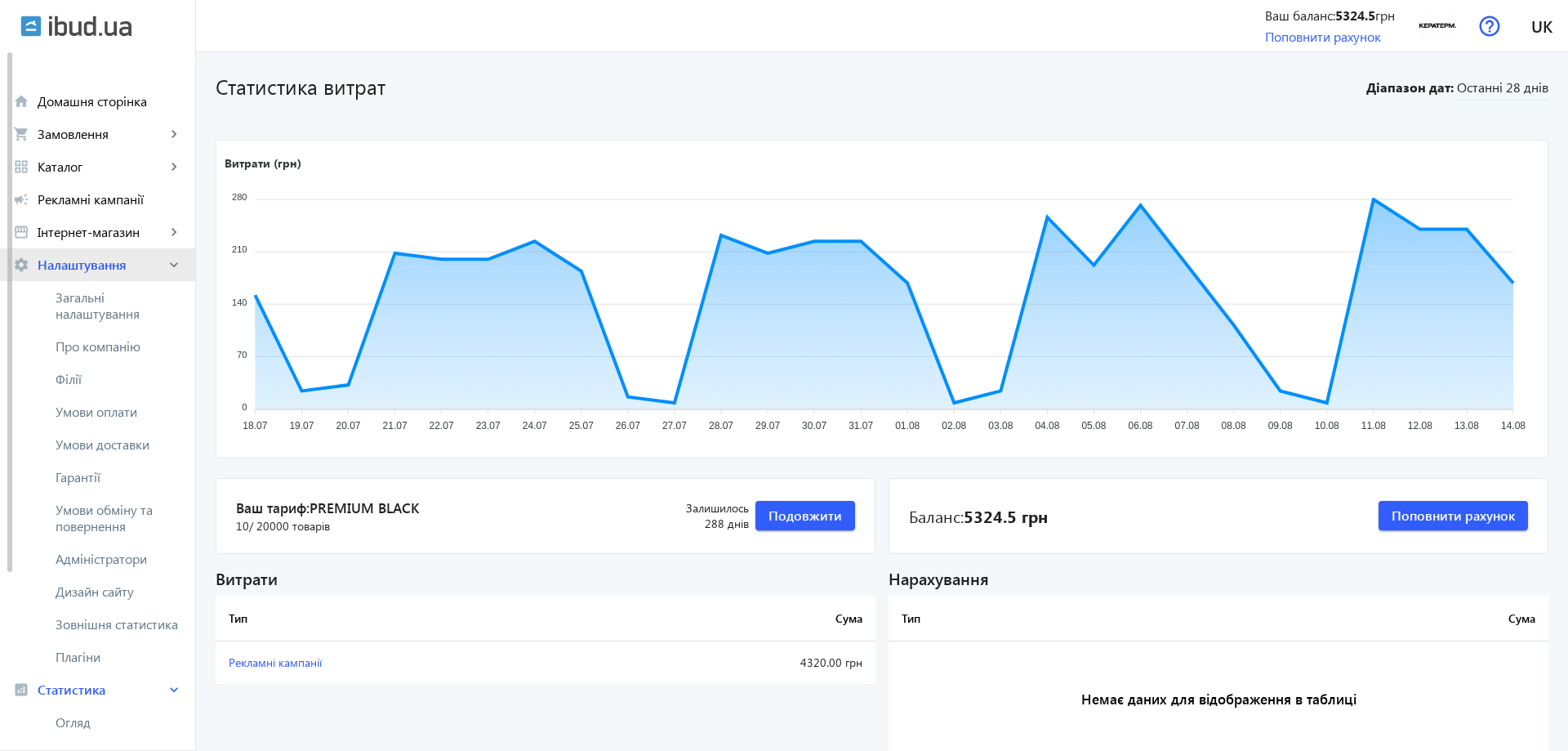
click at [161, 262] on span "Налаштування" at bounding box center [101, 265] width 128 height 16
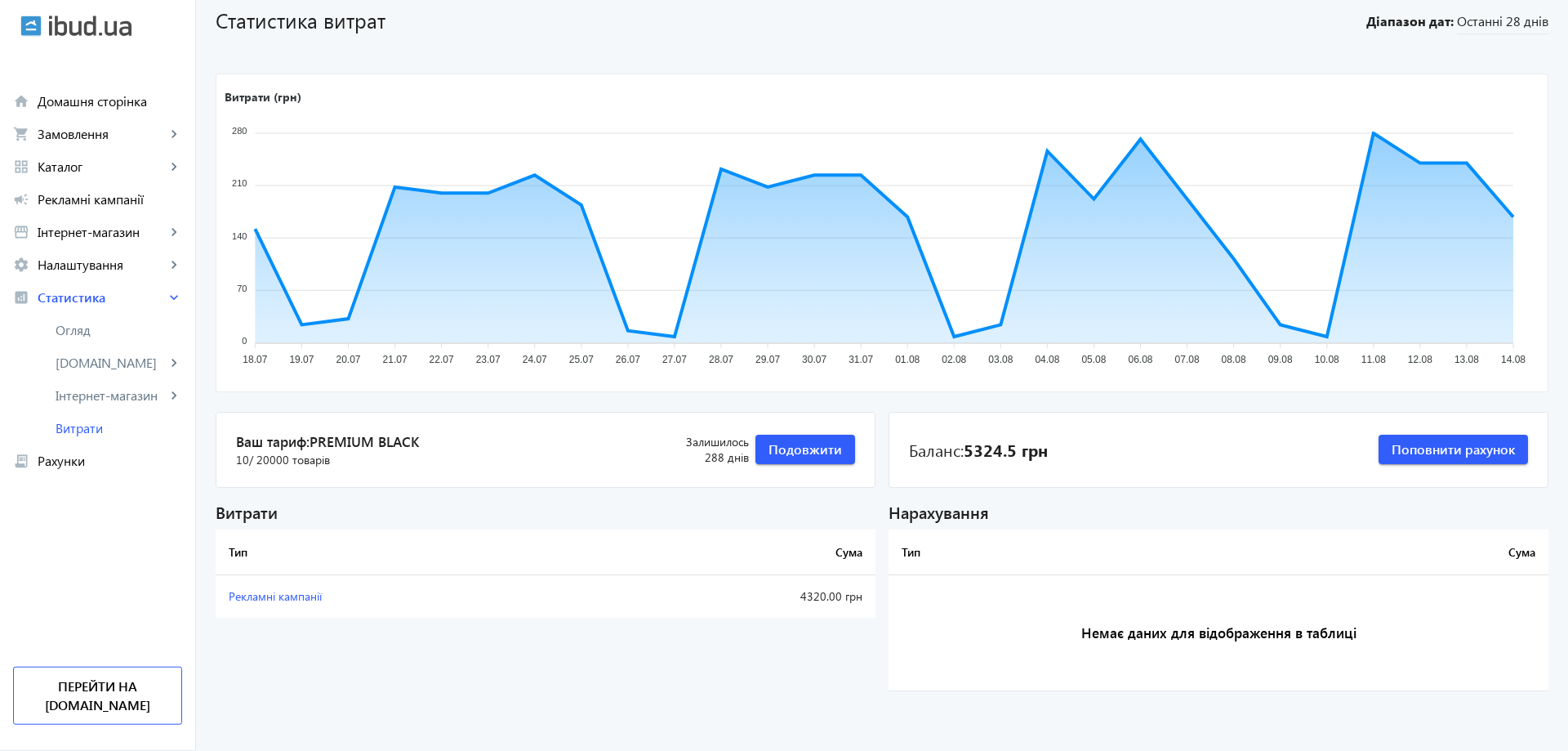
scroll to position [69, 0]
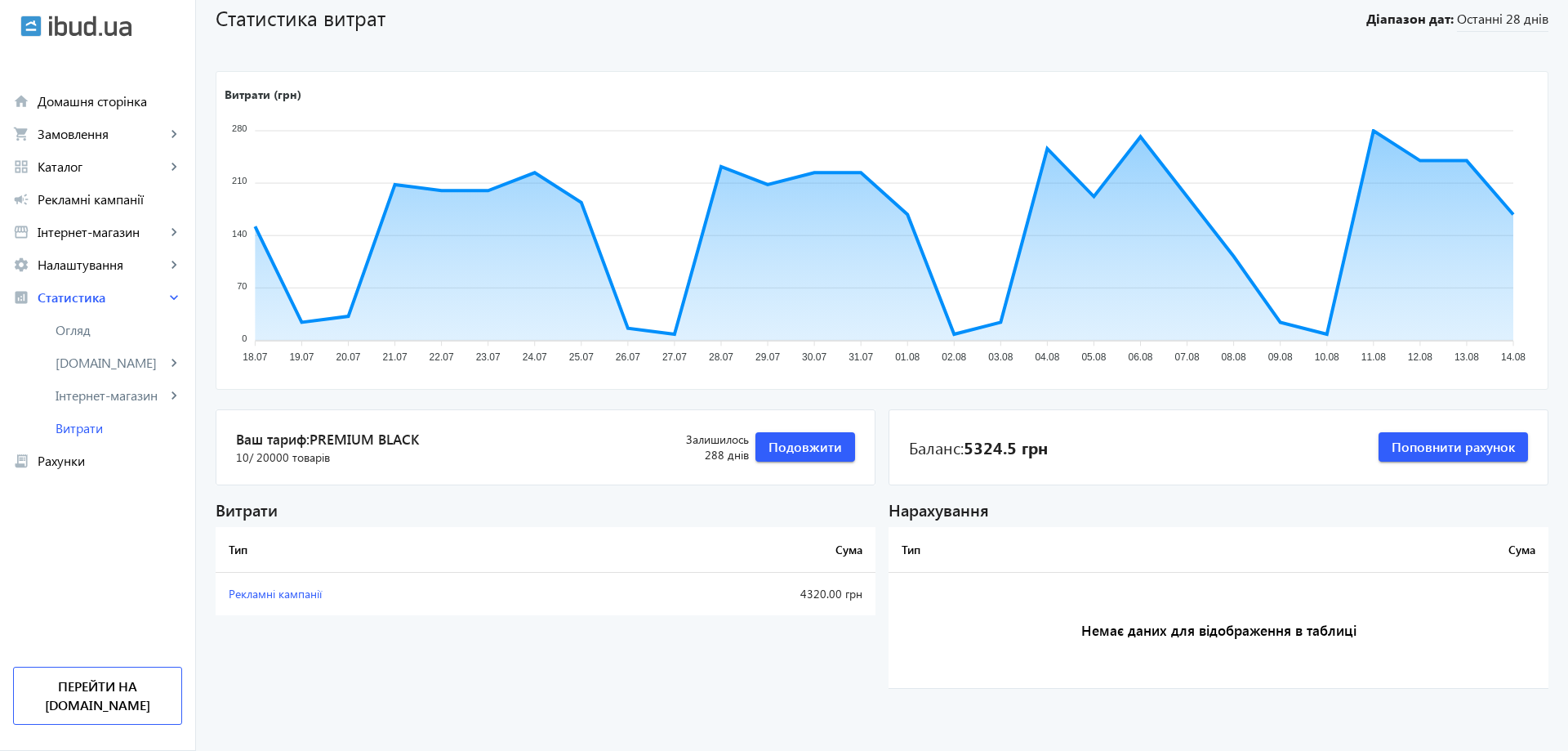
click at [300, 595] on span "Рекламні кампанії" at bounding box center [275, 593] width 93 height 16
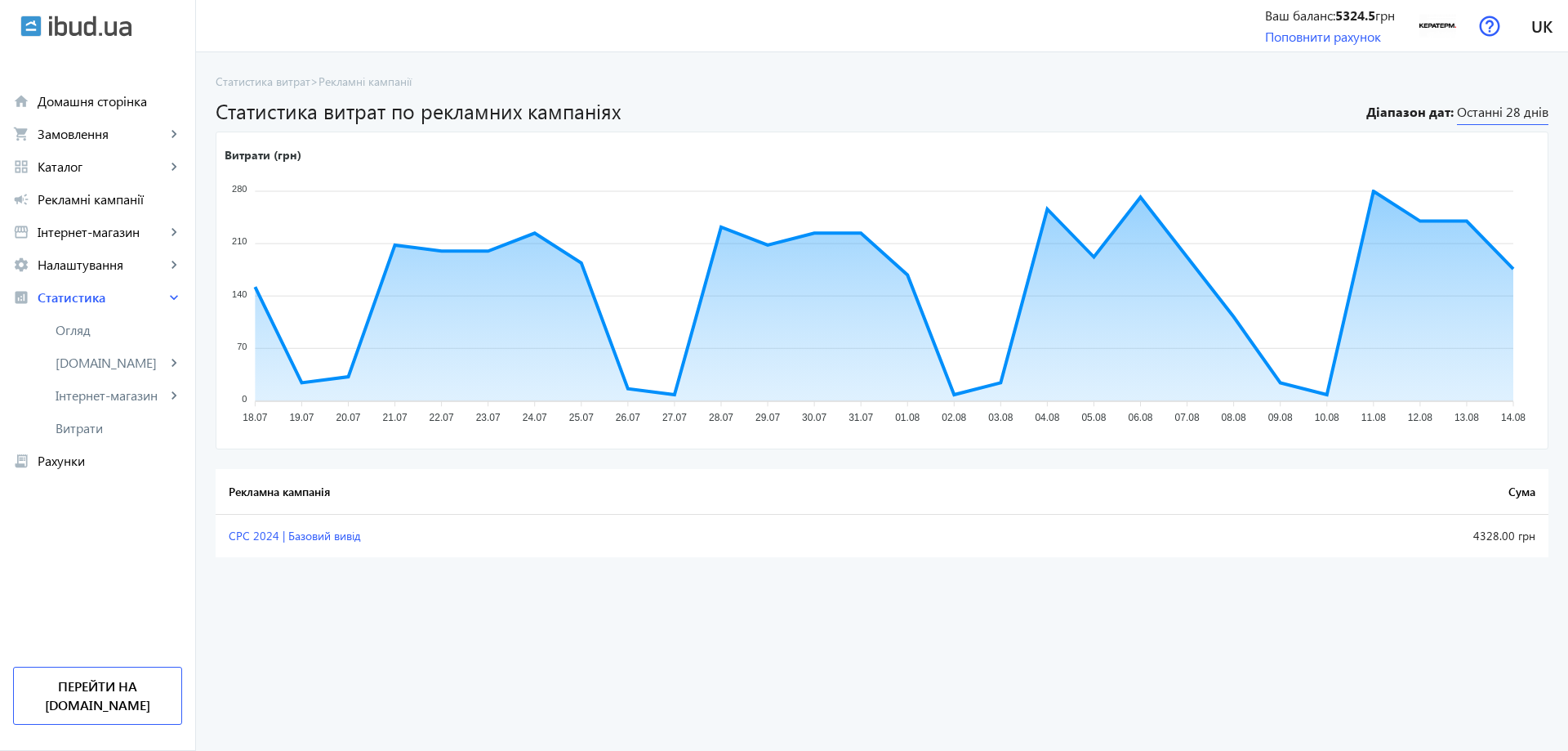
click at [1525, 114] on span "Останні 28 днів" at bounding box center [1503, 114] width 92 height 22
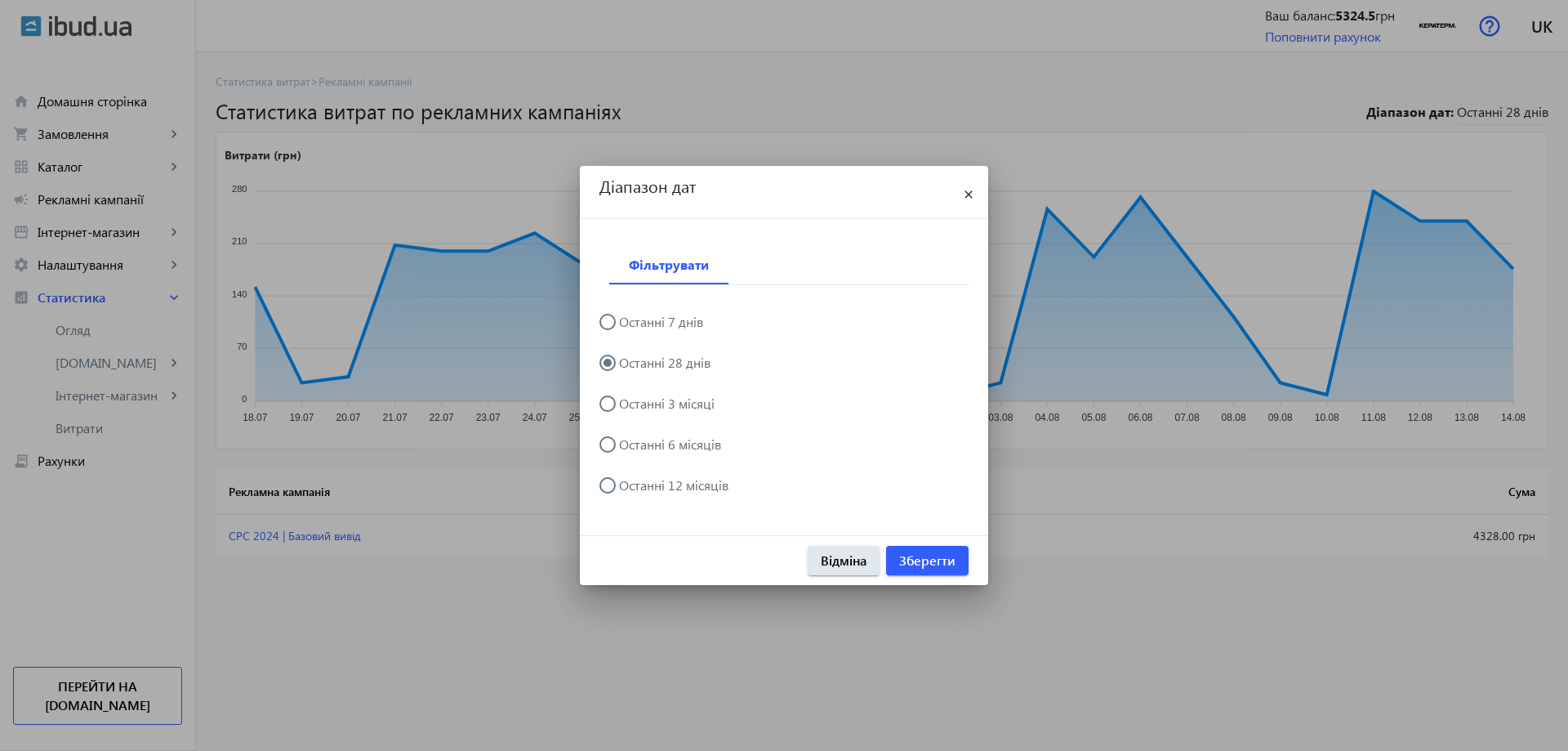
click at [686, 406] on label "Останні 3 місяці" at bounding box center [665, 404] width 99 height 13
click at [632, 406] on input "Останні 3 місяці" at bounding box center [616, 412] width 33 height 33
radio input "true"
click at [935, 560] on span "Зберегти" at bounding box center [927, 561] width 56 height 18
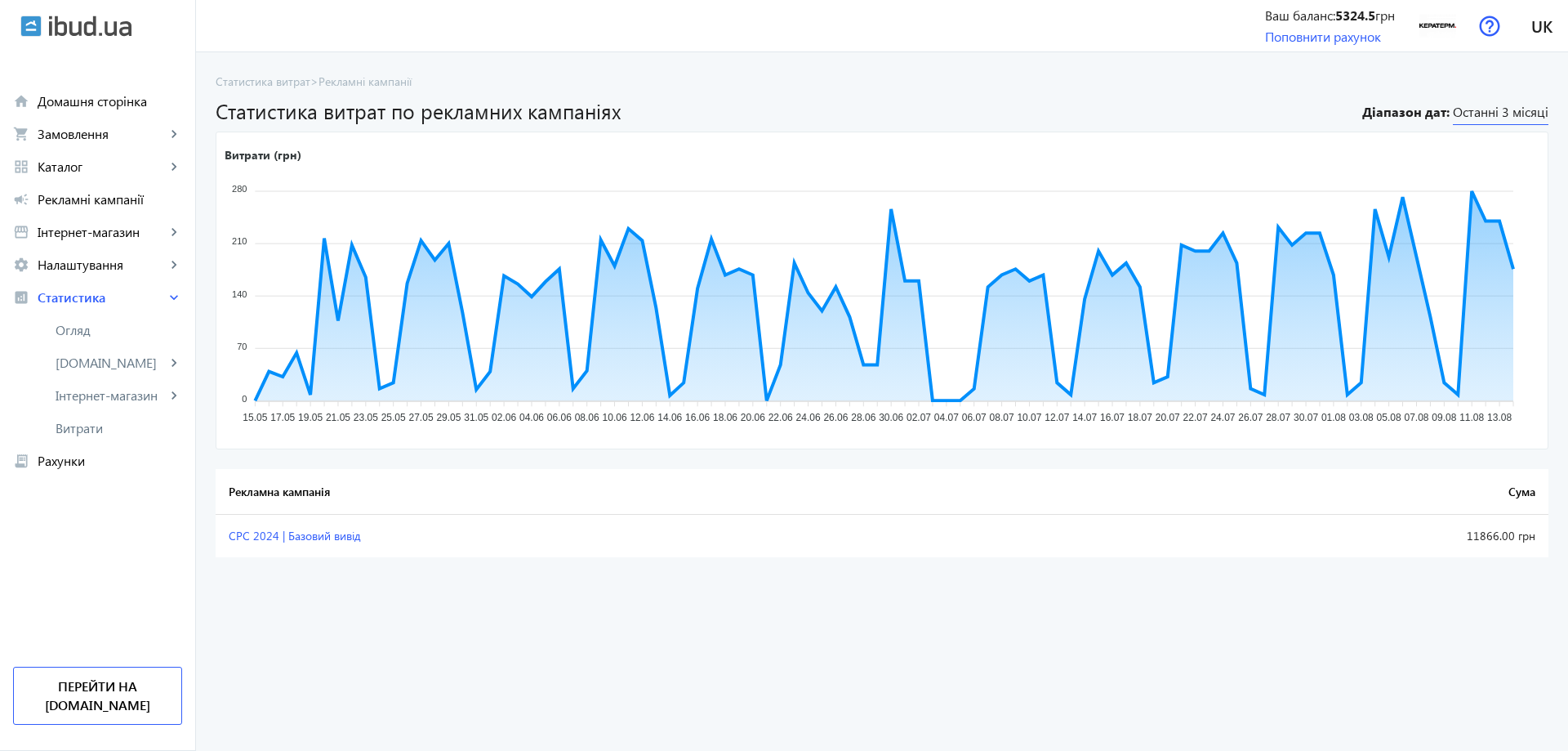
click at [1497, 111] on span "Останні 3 місяці" at bounding box center [1500, 114] width 96 height 22
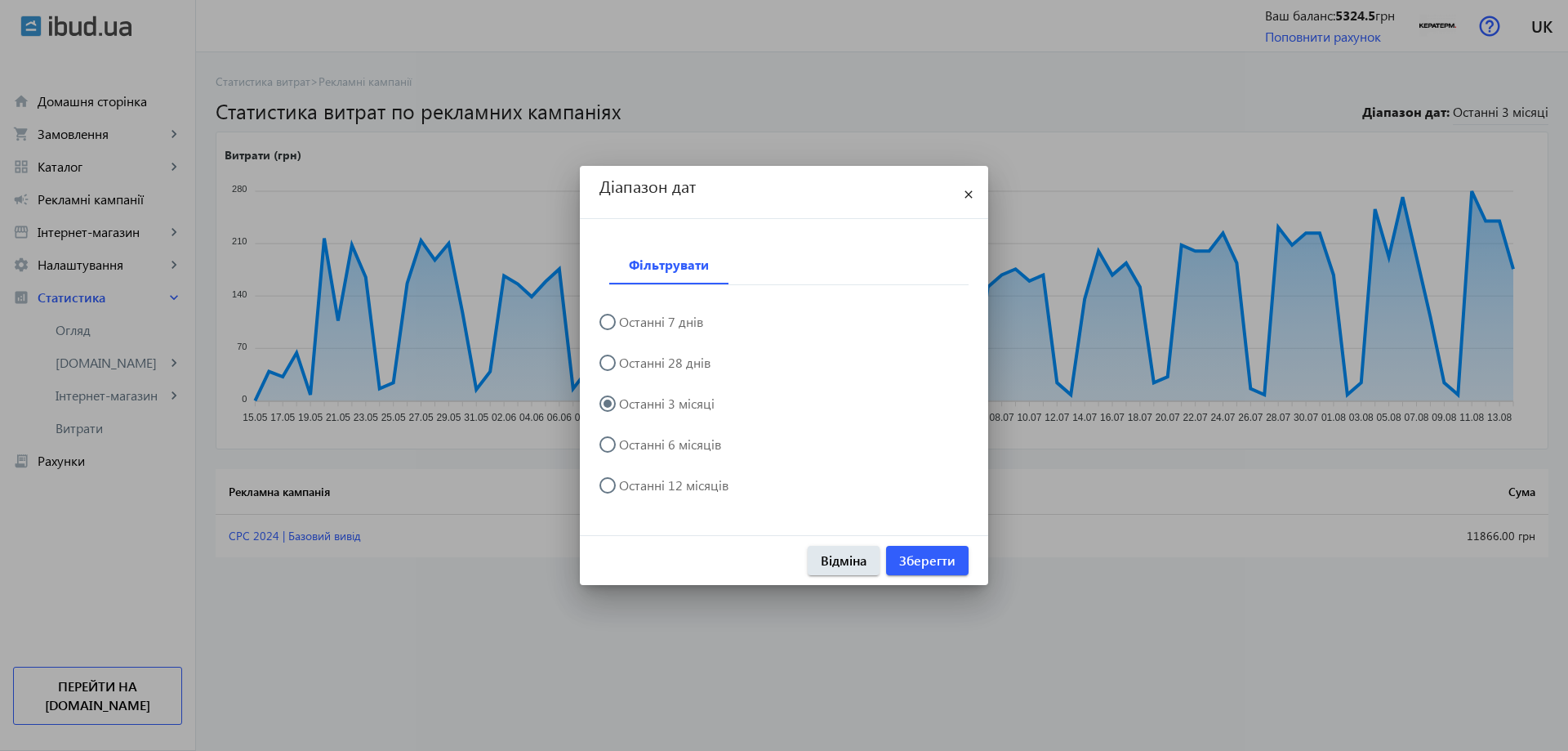
click at [658, 362] on label "Останні 28 днів" at bounding box center [663, 363] width 95 height 13
click at [632, 362] on input "Останні 28 днів" at bounding box center [616, 371] width 33 height 33
radio input "true"
click at [630, 364] on input "Останні 28 днів" at bounding box center [616, 371] width 33 height 33
click at [954, 564] on span "Зберегти" at bounding box center [927, 561] width 56 height 18
